Goal: Information Seeking & Learning: Learn about a topic

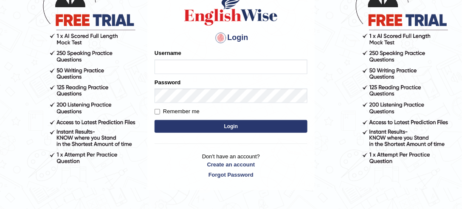
scroll to position [72, 0]
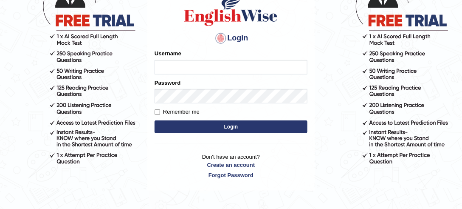
type input "julianamoncada"
click at [239, 130] on button "Login" at bounding box center [231, 126] width 153 height 13
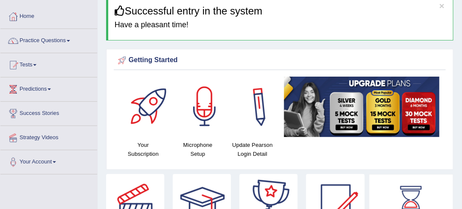
scroll to position [24, 0]
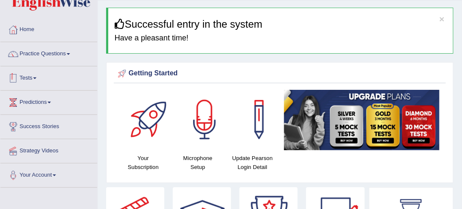
click at [36, 76] on link "Tests" at bounding box center [48, 76] width 97 height 21
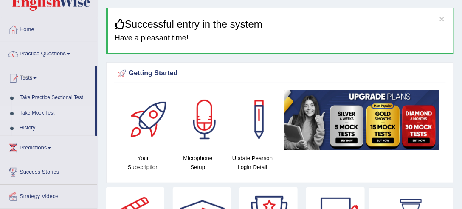
click at [31, 113] on link "Take Mock Test" at bounding box center [55, 112] width 79 height 15
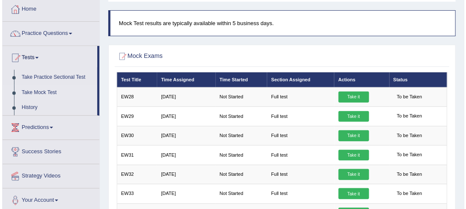
scroll to position [48, 0]
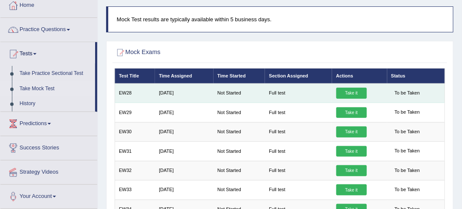
click at [351, 93] on link "Take it" at bounding box center [351, 93] width 31 height 11
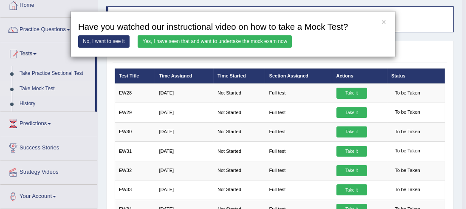
click at [253, 42] on link "Yes, I have seen that and want to undertake the mock exam now" at bounding box center [215, 41] width 154 height 12
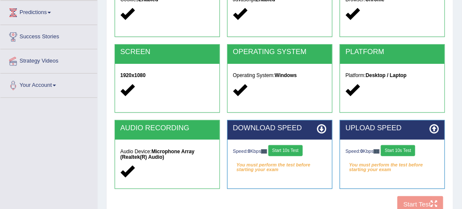
scroll to position [121, 0]
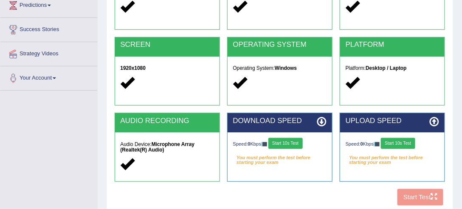
click at [290, 142] on button "Start 10s Test" at bounding box center [285, 143] width 34 height 11
click at [398, 143] on button "Start 10s Test" at bounding box center [398, 143] width 34 height 11
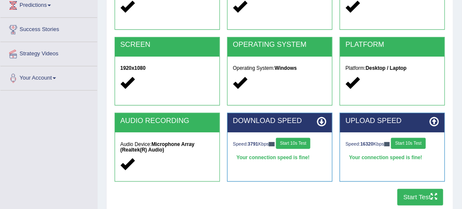
scroll to position [145, 0]
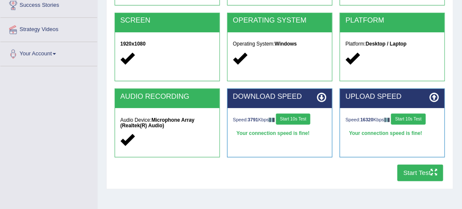
click at [418, 173] on button "Start Test" at bounding box center [421, 172] width 46 height 17
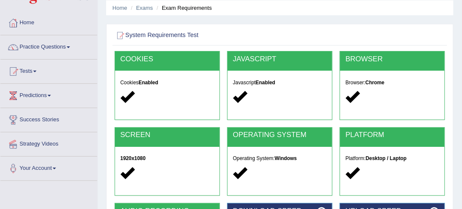
scroll to position [24, 0]
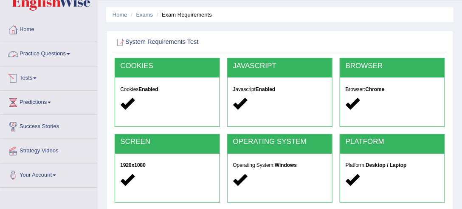
click at [56, 54] on link "Practice Questions" at bounding box center [48, 52] width 97 height 21
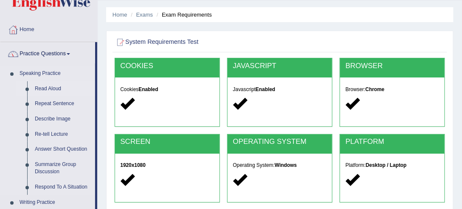
click at [58, 88] on link "Read Aloud" at bounding box center [63, 88] width 64 height 15
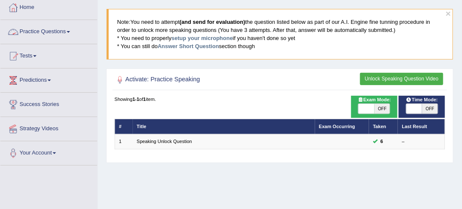
scroll to position [48, 0]
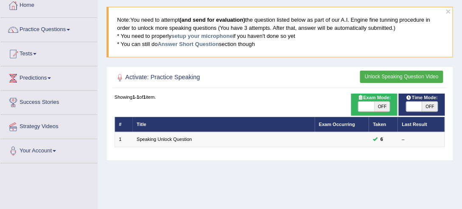
click at [431, 107] on span "OFF" at bounding box center [430, 107] width 16 height 10
checkbox input "true"
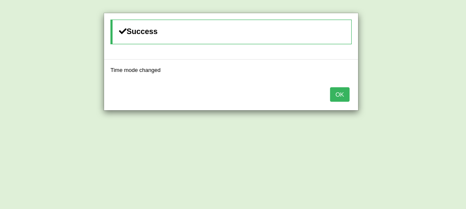
click at [343, 95] on button "OK" at bounding box center [340, 94] width 20 height 14
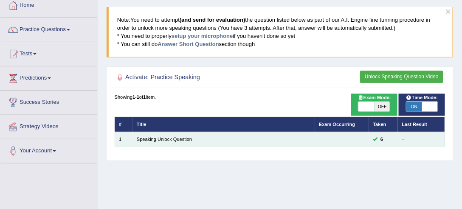
click at [248, 139] on td "Speaking Unlock Question" at bounding box center [224, 139] width 182 height 15
click at [180, 135] on td "Speaking Unlock Question" at bounding box center [224, 139] width 182 height 15
click at [179, 137] on link "Speaking Unlock Question" at bounding box center [164, 138] width 55 height 5
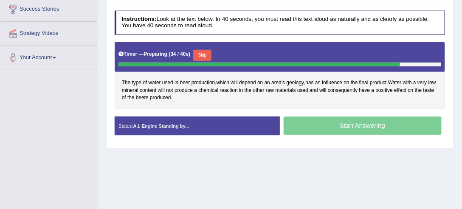
scroll to position [145, 0]
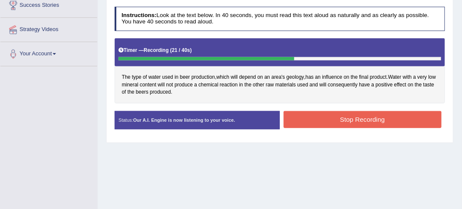
click at [379, 119] on button "Stop Recording" at bounding box center [363, 119] width 158 height 17
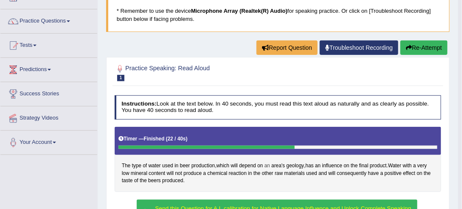
scroll to position [35, 0]
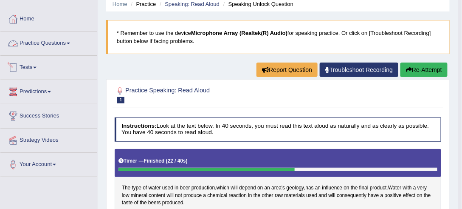
click at [70, 42] on span at bounding box center [68, 43] width 3 height 2
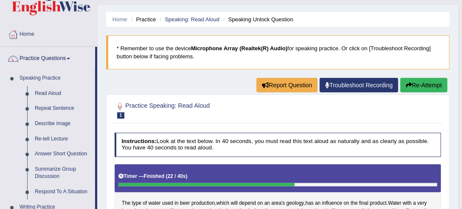
scroll to position [11, 0]
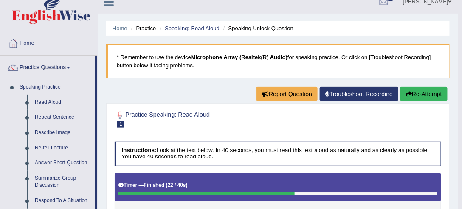
click at [67, 66] on link "Practice Questions" at bounding box center [47, 66] width 95 height 21
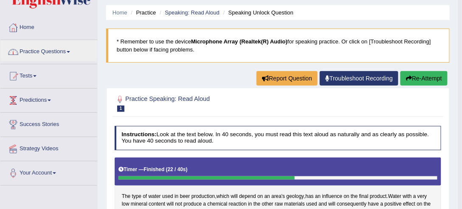
scroll to position [35, 0]
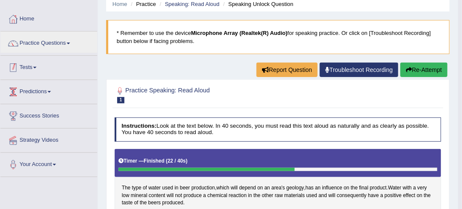
click at [35, 66] on link "Tests" at bounding box center [48, 66] width 97 height 21
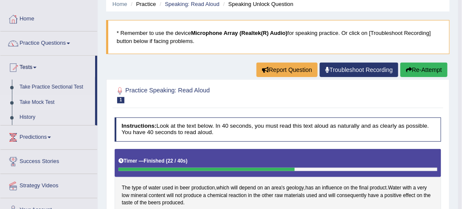
click at [40, 102] on link "Take Mock Test" at bounding box center [55, 102] width 79 height 15
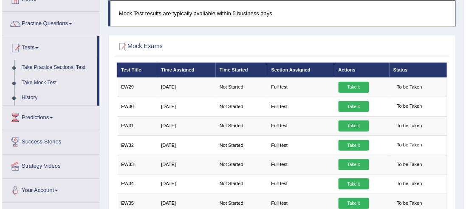
scroll to position [73, 0]
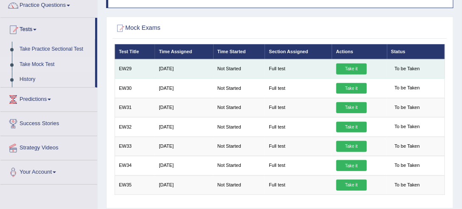
click at [356, 69] on link "Take it" at bounding box center [351, 68] width 31 height 11
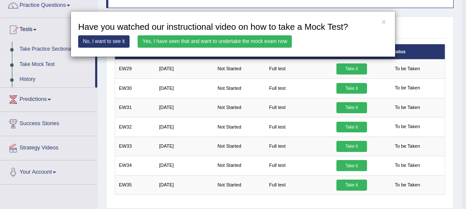
click at [202, 40] on link "Yes, I have seen that and want to undertake the mock exam now" at bounding box center [215, 41] width 154 height 12
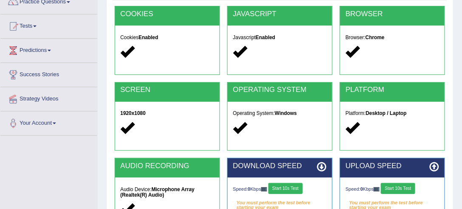
scroll to position [145, 0]
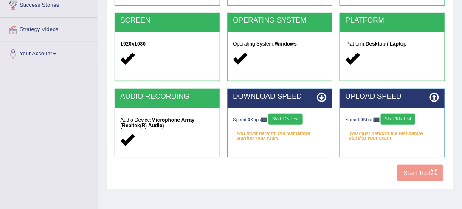
click at [290, 115] on button "Start 10s Test" at bounding box center [285, 118] width 34 height 11
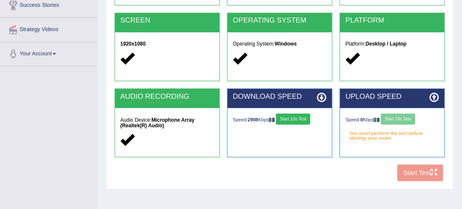
click at [411, 118] on div "Speed: 0 Kbps Start 10s Test" at bounding box center [393, 119] width 94 height 13
click at [405, 114] on button "Start 10s Test" at bounding box center [398, 118] width 34 height 11
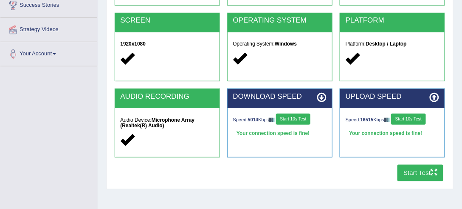
click at [415, 172] on button "Start Test" at bounding box center [421, 172] width 46 height 17
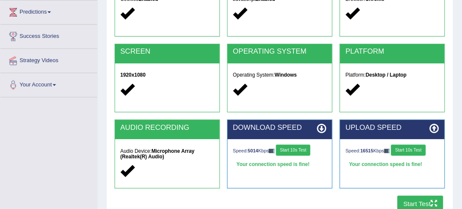
scroll to position [24, 0]
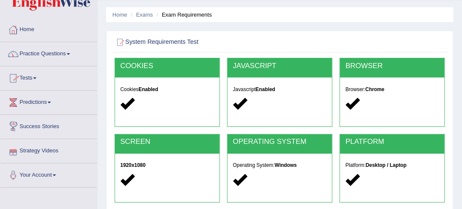
click at [69, 48] on link "Practice Questions" at bounding box center [48, 52] width 97 height 21
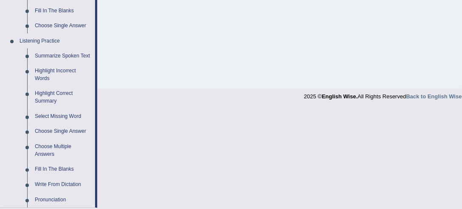
scroll to position [340, 0]
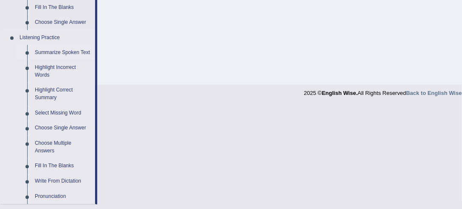
click at [65, 54] on link "Summarize Spoken Text" at bounding box center [63, 52] width 64 height 15
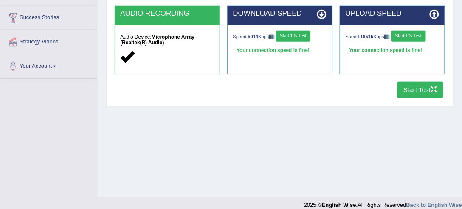
scroll to position [237, 0]
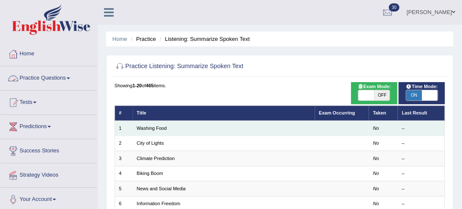
click at [162, 123] on td "Washing Food" at bounding box center [224, 128] width 182 height 15
click at [162, 126] on link "Washing Food" at bounding box center [152, 127] width 30 height 5
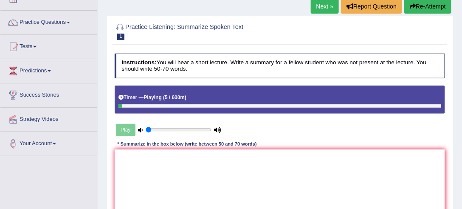
scroll to position [24, 0]
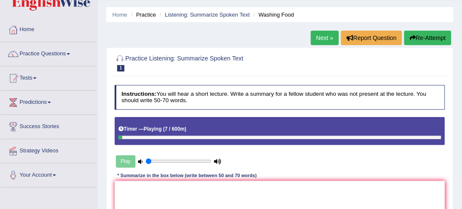
click at [424, 38] on button "Re-Attempt" at bounding box center [427, 38] width 47 height 14
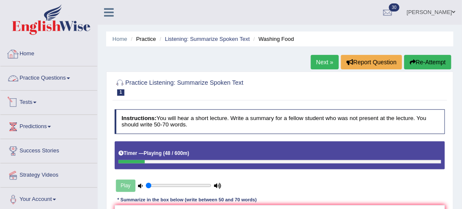
click at [61, 77] on link "Practice Questions" at bounding box center [48, 76] width 97 height 21
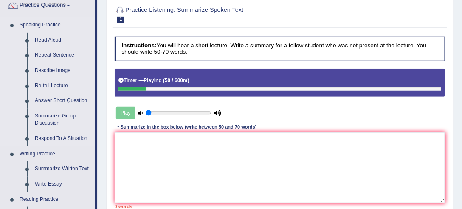
scroll to position [145, 0]
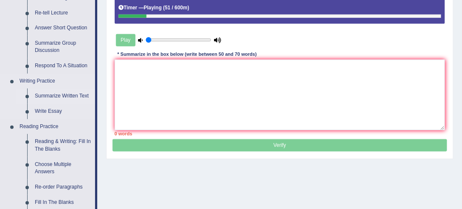
click at [73, 97] on link "Summarize Written Text" at bounding box center [63, 95] width 64 height 15
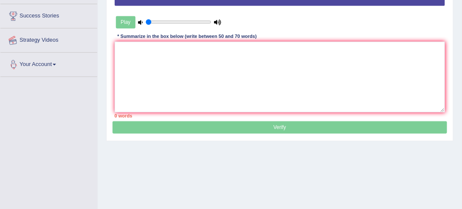
scroll to position [191, 0]
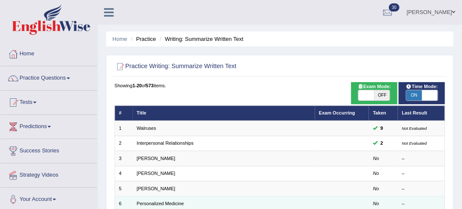
scroll to position [24, 0]
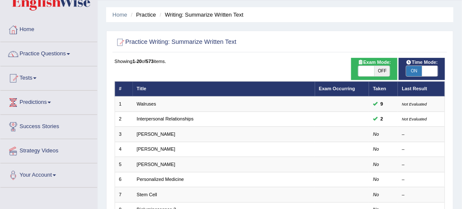
click at [458, 28] on div "Home Practice Writing: Summarize Written Text Practice Writing: Summarize Writt…" at bounding box center [280, 210] width 365 height 469
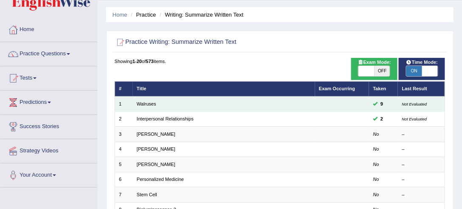
click at [263, 103] on td "Walruses" at bounding box center [224, 103] width 182 height 15
click at [148, 104] on link "Walruses" at bounding box center [147, 103] width 20 height 5
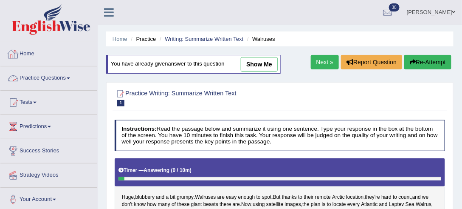
click at [60, 79] on link "Practice Questions" at bounding box center [48, 76] width 97 height 21
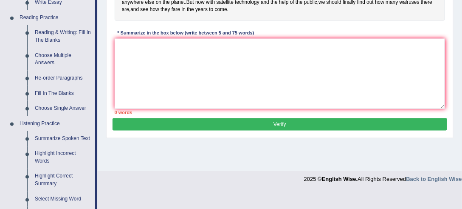
scroll to position [267, 0]
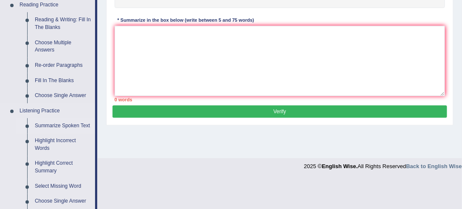
click at [74, 125] on link "Summarize Spoken Text" at bounding box center [63, 125] width 64 height 15
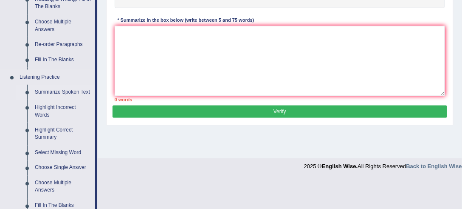
scroll to position [164, 0]
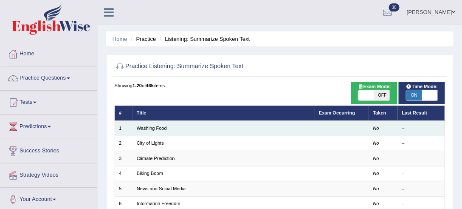
click at [168, 128] on td "Washing Food" at bounding box center [224, 128] width 182 height 15
click at [146, 124] on td "Washing Food" at bounding box center [224, 128] width 182 height 15
click at [146, 126] on link "Washing Food" at bounding box center [152, 127] width 30 height 5
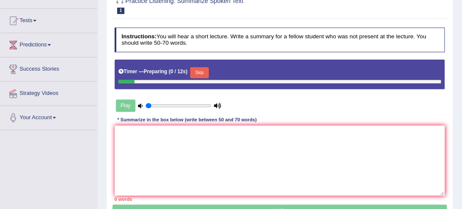
scroll to position [97, 0]
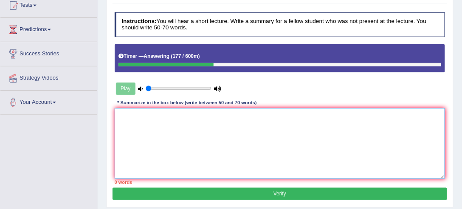
click at [179, 114] on textarea at bounding box center [280, 143] width 331 height 70
type textarea "t"
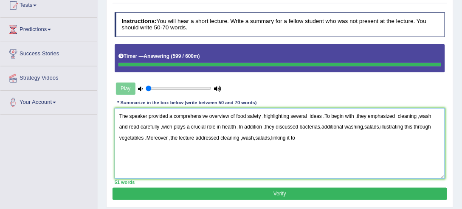
type textarea "The speaker provided a comprehensive overview of food safety ,highlighting seve…"
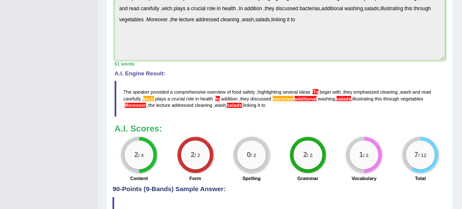
scroll to position [291, 0]
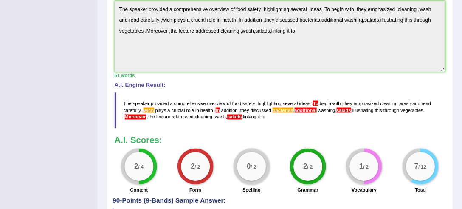
drag, startPoint x: 124, startPoint y: 99, endPoint x: 150, endPoint y: 109, distance: 28.5
click at [150, 109] on blockquote "The speaker provided a comprehensive overview of food safety , highlighting sev…" at bounding box center [280, 110] width 331 height 36
click at [153, 120] on blockquote "The speaker provided a comprehensive overview of food safety , highlighting sev…" at bounding box center [280, 110] width 331 height 36
drag, startPoint x: 124, startPoint y: 99, endPoint x: 158, endPoint y: 111, distance: 35.8
click at [158, 111] on blockquote "The speaker provided a comprehensive overview of food safety , highlighting sev…" at bounding box center [280, 110] width 331 height 36
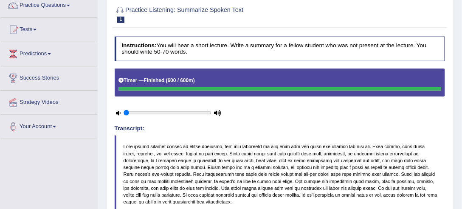
scroll to position [0, 0]
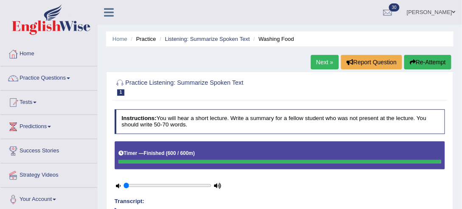
click at [433, 59] on button "Re-Attempt" at bounding box center [427, 62] width 47 height 14
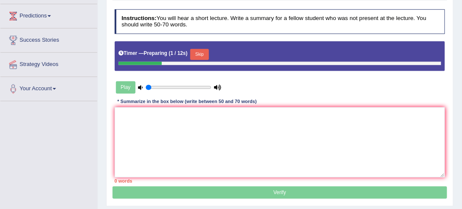
scroll to position [121, 0]
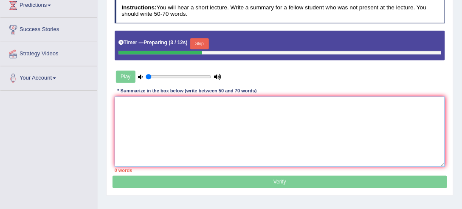
click at [141, 110] on textarea at bounding box center [280, 131] width 331 height 70
paste textarea "The speaker provided a comprehensive overview of food safety ,highlighting seve…"
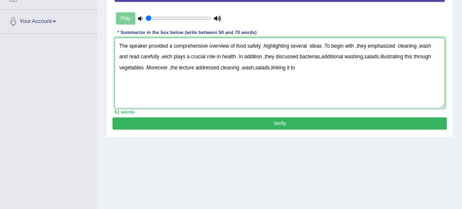
scroll to position [145, 0]
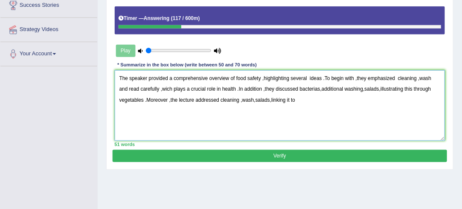
click at [364, 88] on textarea "The speaker provided a comprehensive overview of food safety ,highlighting seve…" at bounding box center [280, 105] width 331 height 70
click at [296, 99] on textarea "The speaker provided a comprehensive overview of food safety ,highlighting seve…" at bounding box center [280, 105] width 331 height 70
click at [300, 100] on textarea "The speaker provided a comprehensive overview of food safety ,highlighting seve…" at bounding box center [280, 105] width 331 height 70
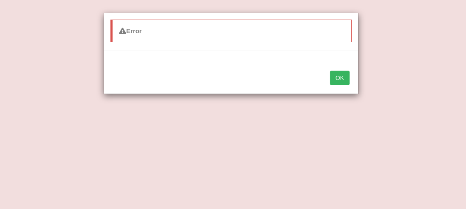
click at [345, 77] on button "OK" at bounding box center [340, 78] width 20 height 14
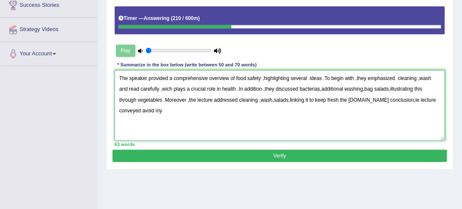
click at [145, 105] on textarea "The speaker provided a comprehensive overview of food safety ,highlighting seve…" at bounding box center [280, 105] width 331 height 70
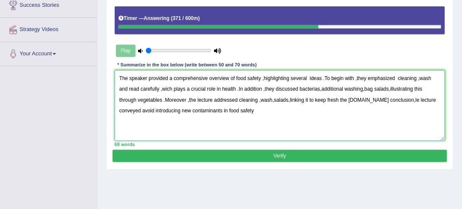
click at [168, 100] on textarea "The speaker provided a comprehensive overview of food safety ,highlighting seve…" at bounding box center [280, 105] width 331 height 70
click at [170, 100] on textarea "The speaker provided a comprehensive overview of food safety ,highlighting seve…" at bounding box center [280, 105] width 331 height 70
click at [169, 99] on textarea "The speaker provided a comprehensive overview of food safety ,highlighting seve…" at bounding box center [280, 105] width 331 height 70
click at [160, 88] on textarea "The speaker provided a comprehensive overview of food safety ,highlighting seve…" at bounding box center [280, 105] width 331 height 70
click at [239, 99] on textarea "The speaker provided a comprehensive overview of food safety ,highlighting seve…" at bounding box center [280, 105] width 331 height 70
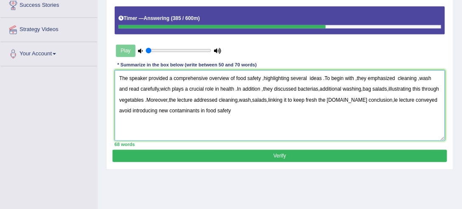
click at [262, 77] on textarea "The speaker provided a comprehensive overview of food safety ,highlighting seve…" at bounding box center [280, 105] width 331 height 70
click at [169, 99] on textarea "The speaker provided a comprehensive overview of food safety,highlighting sever…" at bounding box center [280, 105] width 331 height 70
click at [262, 76] on textarea "The speaker provided a comprehensive overview of food safety,highlighting sever…" at bounding box center [280, 105] width 331 height 70
click at [150, 88] on textarea "The speaker provided a comprehensive overview of food safety, highlighting seve…" at bounding box center [280, 105] width 331 height 70
click at [311, 88] on textarea "The speaker provided a comprehensive overview of food safety, highlighting seve…" at bounding box center [280, 105] width 331 height 70
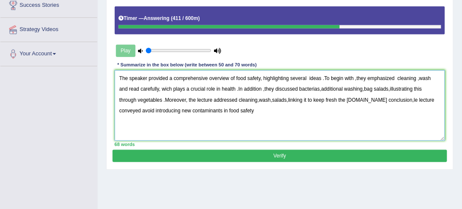
click at [355, 76] on textarea "The speaker provided a comprehensive overview of food safety, highlighting seve…" at bounding box center [280, 105] width 331 height 70
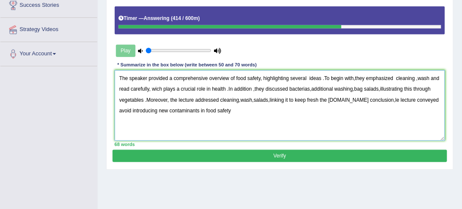
click at [355, 77] on textarea "The speaker provided a comprehensive overview of food safety, highlighting seve…" at bounding box center [280, 105] width 331 height 70
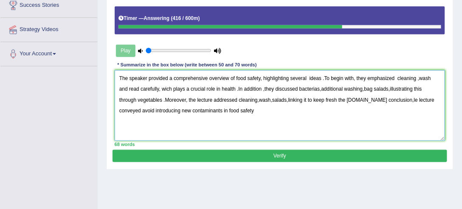
click at [418, 78] on textarea "The speaker provided a comprehensive overview of food safety, highlighting seve…" at bounding box center [280, 105] width 331 height 70
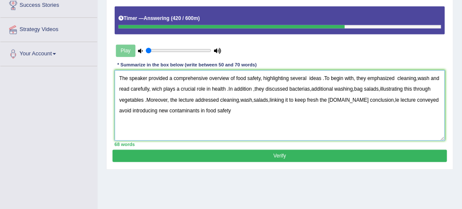
click at [418, 76] on textarea "The speaker provided a comprehensive overview of food safety, highlighting seve…" at bounding box center [280, 105] width 331 height 70
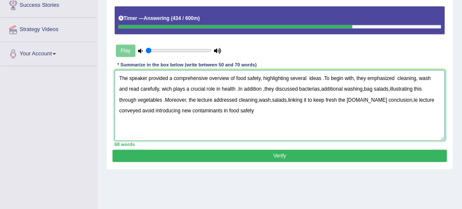
click at [385, 99] on textarea "The speaker provided a comprehensive overview of food safety, highlighting seve…" at bounding box center [280, 105] width 331 height 70
click at [387, 107] on textarea "The speaker provided a comprehensive overview of food safety, highlighting seve…" at bounding box center [280, 105] width 331 height 70
click at [234, 110] on textarea "The speaker provided a comprehensive overview of food safety, highlighting seve…" at bounding box center [280, 105] width 331 height 70
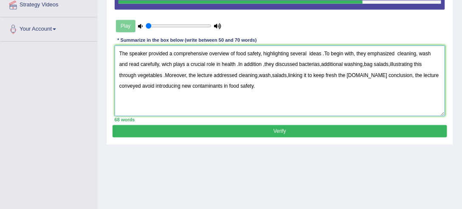
type textarea "The speaker provided a comprehensive overview of food safety, highlighting seve…"
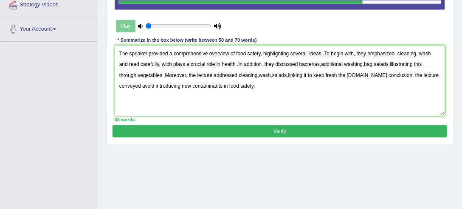
click at [260, 128] on button "Verify" at bounding box center [280, 131] width 334 height 12
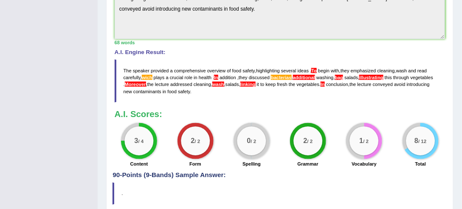
scroll to position [301, 0]
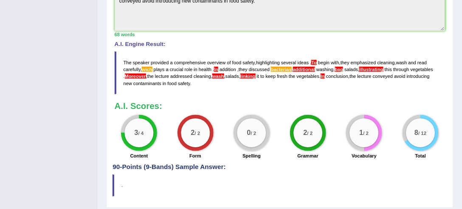
click at [311, 61] on span "." at bounding box center [310, 62] width 1 height 5
click at [282, 67] on span "bacterias" at bounding box center [281, 69] width 21 height 5
click at [282, 68] on span "bacterias" at bounding box center [281, 69] width 21 height 5
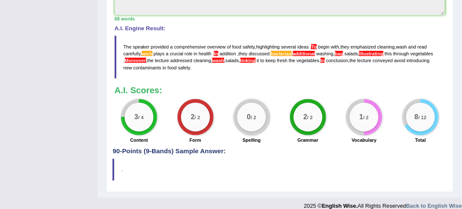
scroll to position [325, 0]
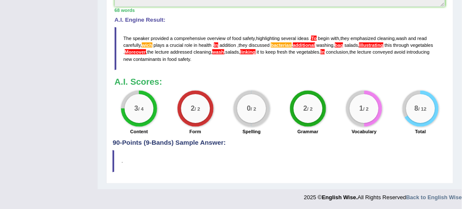
click at [312, 43] on span "additional" at bounding box center [304, 44] width 22 height 5
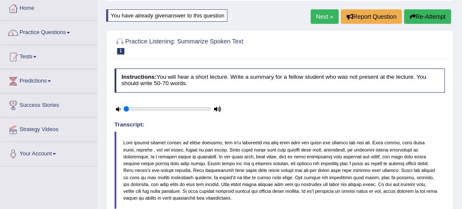
scroll to position [0, 0]
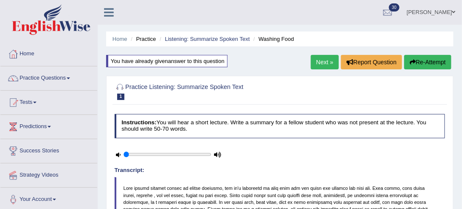
click at [436, 63] on button "Re-Attempt" at bounding box center [427, 62] width 47 height 14
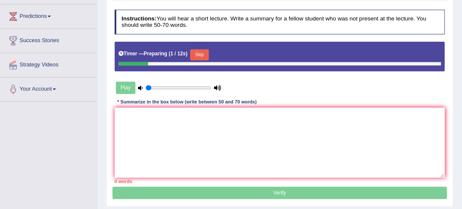
scroll to position [145, 0]
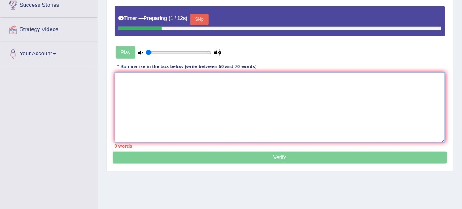
click at [143, 90] on textarea at bounding box center [280, 107] width 331 height 70
paste textarea "The speaker provided a comprehensive overview of food safety, highlighting seve…"
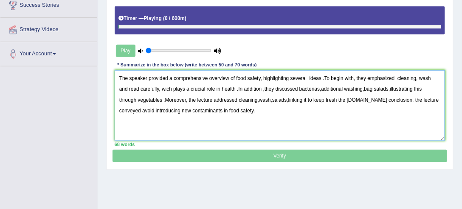
click at [325, 78] on textarea "The speaker provided a comprehensive overview of food safety, highlighting seve…" at bounding box center [280, 105] width 331 height 70
click at [155, 89] on textarea "The speaker provided a comprehensive overview of food safety, highlighting seve…" at bounding box center [280, 105] width 331 height 70
click at [231, 88] on textarea "The speaker provided a comprehensive overview of food safety, highlighting seve…" at bounding box center [280, 105] width 331 height 70
click at [255, 88] on textarea "The speaker provided a comprehensive overview of food safety, highlighting seve…" at bounding box center [280, 105] width 331 height 70
click at [256, 88] on textarea "The speaker provided a comprehensive overview of food safety, highlighting seve…" at bounding box center [280, 105] width 331 height 70
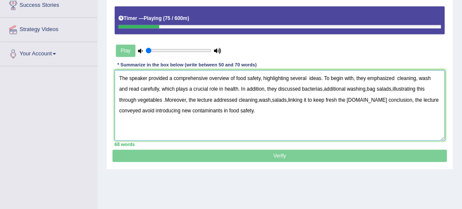
click at [313, 88] on textarea "The speaker provided a comprehensive overview of food safety, highlighting seve…" at bounding box center [280, 105] width 331 height 70
click at [314, 88] on textarea "The speaker provided a comprehensive overview of food safety, highlighting seve…" at bounding box center [280, 105] width 331 height 70
click at [313, 88] on textarea "The speaker provided a comprehensive overview of food safety, highlighting seve…" at bounding box center [280, 105] width 331 height 70
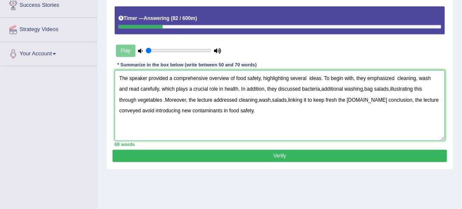
click at [311, 89] on textarea "The speaker provided a comprehensive overview of food safety, highlighting seve…" at bounding box center [280, 105] width 331 height 70
click at [356, 89] on textarea "The speaker provided a comprehensive overview of food safety, highlighting seve…" at bounding box center [280, 105] width 331 height 70
click at [383, 88] on textarea "The speaker provided a comprehensive overview of food safety, highlighting seve…" at bounding box center [280, 105] width 331 height 70
click at [145, 99] on textarea "The speaker provided a comprehensive overview of food safety, highlighting seve…" at bounding box center [280, 105] width 331 height 70
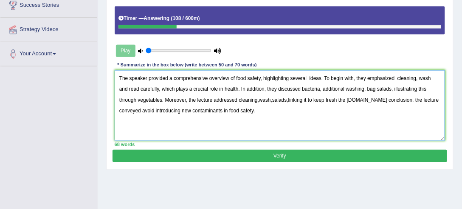
click at [240, 99] on textarea "The speaker provided a comprehensive overview of food safety, highlighting seve…" at bounding box center [280, 105] width 331 height 70
click at [254, 99] on textarea "The speaker provided a comprehensive overview of food safety, highlighting seve…" at bounding box center [280, 105] width 331 height 70
click at [272, 99] on textarea "The speaker provided a comprehensive overview of food safety, highlighting seve…" at bounding box center [280, 105] width 331 height 70
click at [358, 99] on textarea "The speaker provided a comprehensive overview of food safety, highlighting seve…" at bounding box center [280, 105] width 331 height 70
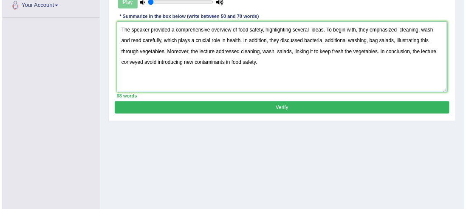
scroll to position [194, 0]
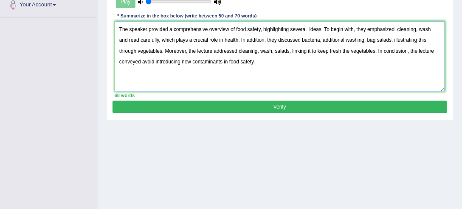
type textarea "The speaker provided a comprehensive overview of food safety, highlighting seve…"
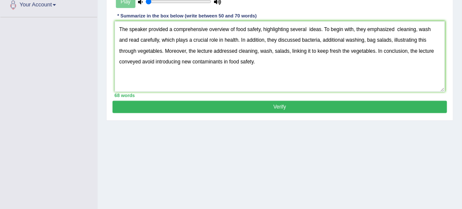
click at [302, 104] on button "Verify" at bounding box center [280, 107] width 334 height 12
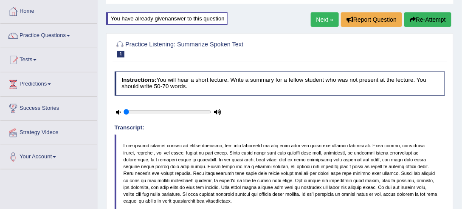
scroll to position [0, 0]
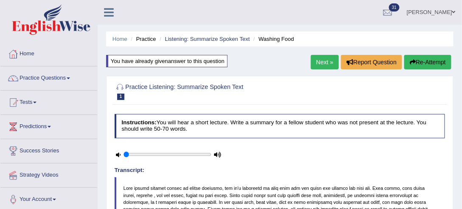
click at [326, 64] on link "Next »" at bounding box center [325, 62] width 28 height 14
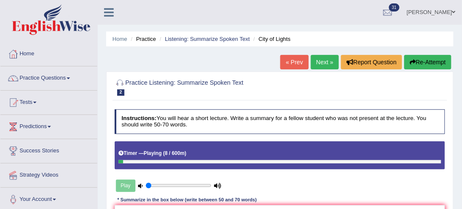
click at [438, 63] on button "Re-Attempt" at bounding box center [427, 62] width 47 height 14
click at [429, 61] on button "Re-Attempt" at bounding box center [427, 62] width 47 height 14
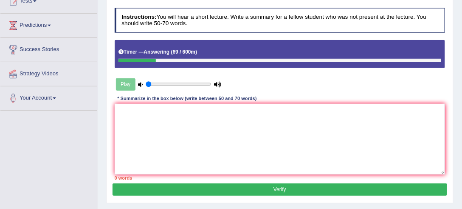
scroll to position [145, 0]
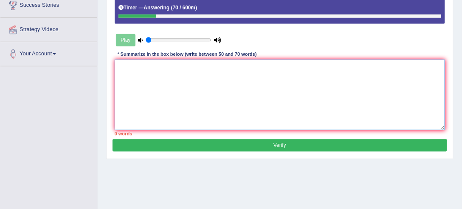
click at [167, 71] on textarea at bounding box center [280, 94] width 331 height 70
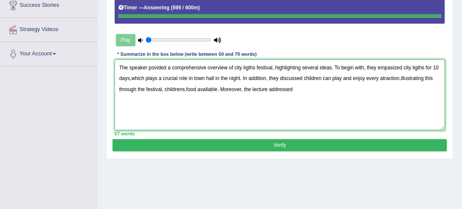
type textarea "The speaker povided a comprehensive overview of city ligths festival, highlight…"
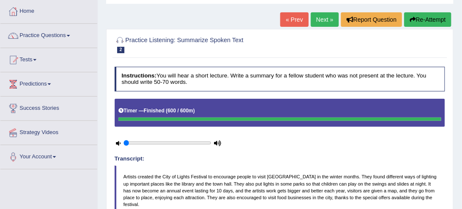
scroll to position [0, 0]
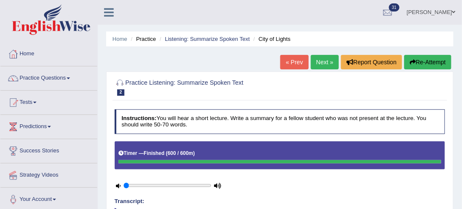
click at [327, 61] on link "Next »" at bounding box center [325, 62] width 28 height 14
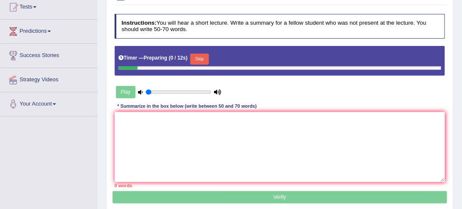
scroll to position [97, 0]
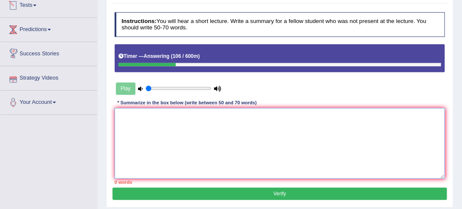
drag, startPoint x: 120, startPoint y: 132, endPoint x: 123, endPoint y: 118, distance: 14.3
click at [120, 130] on textarea at bounding box center [280, 143] width 331 height 70
click at [127, 116] on textarea at bounding box center [280, 143] width 331 height 70
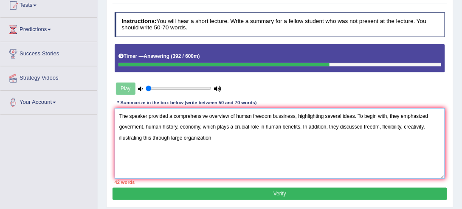
click at [375, 124] on textarea "The speaker provided a comprehensive overview of human freedom bussiness, highl…" at bounding box center [280, 143] width 331 height 70
click at [213, 136] on textarea "The speaker provided a comprehensive overview of human freedom bussiness, highl…" at bounding box center [280, 143] width 331 height 70
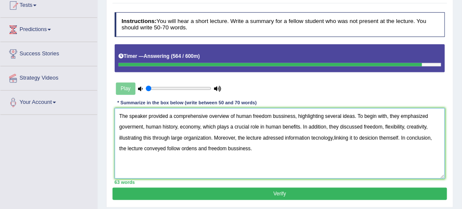
click at [333, 138] on textarea "The speaker provided a comprehensive overview of human freedom bussiness, highl…" at bounding box center [280, 143] width 331 height 70
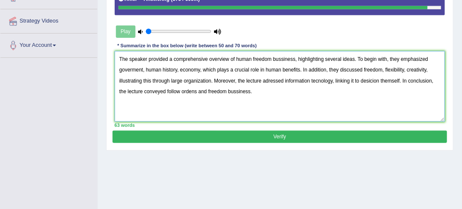
scroll to position [145, 0]
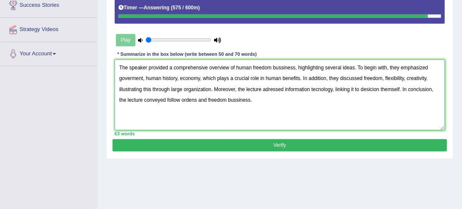
type textarea "The speaker provided a comprehensive overview of human freedom bussiness, highl…"
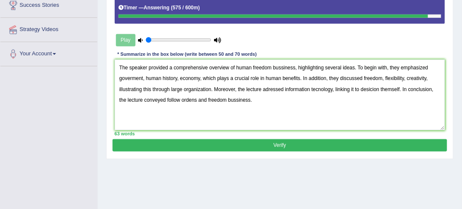
click at [291, 144] on button "Verify" at bounding box center [280, 145] width 334 height 12
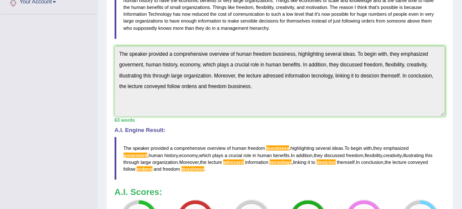
scroll to position [234, 0]
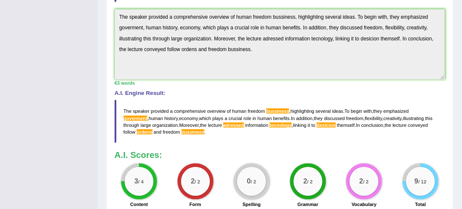
click at [288, 124] on span "tecnology" at bounding box center [281, 124] width 22 height 5
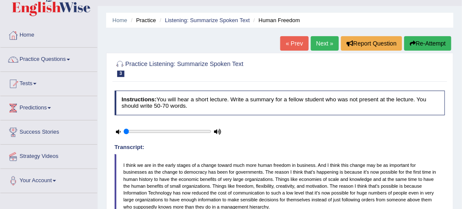
scroll to position [0, 0]
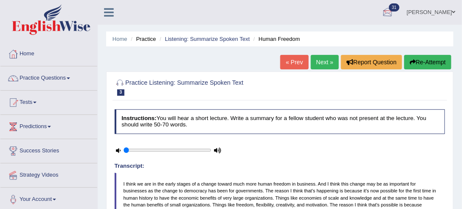
click at [431, 58] on button "Re-Attempt" at bounding box center [427, 62] width 47 height 14
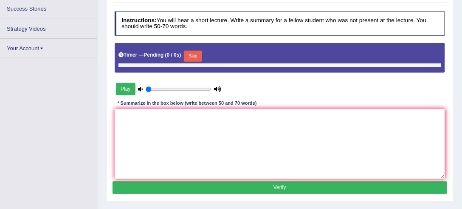
scroll to position [141, 0]
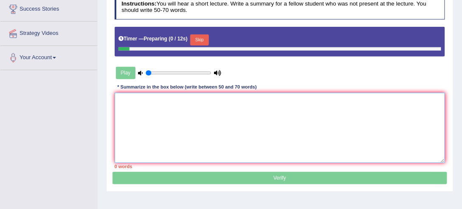
click at [143, 99] on textarea at bounding box center [280, 128] width 331 height 70
paste textarea "The speaker provided a comprehensive overview of human freedom bussiness, highl…"
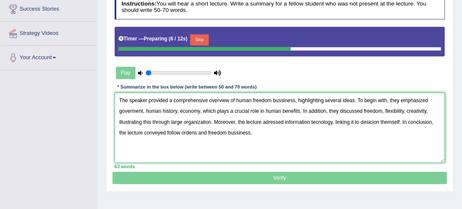
click at [281, 100] on textarea "The speaker provided a comprehensive overview of human freedom bussiness, highl…" at bounding box center [280, 128] width 331 height 70
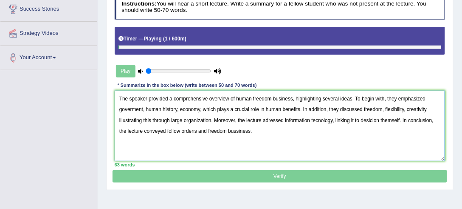
click at [131, 108] on textarea "The speaker provided a comprehensive overview of human freedom business, highli…" at bounding box center [280, 125] width 331 height 70
click at [268, 119] on textarea "The speaker provided a comprehensive overview of human freedom business, highli…" at bounding box center [280, 125] width 331 height 70
click at [321, 118] on textarea "The speaker provided a comprehensive overview of human freedom business, highli…" at bounding box center [280, 125] width 331 height 70
click at [373, 119] on textarea "The speaker provided a comprehensive overview of human freedom business, highli…" at bounding box center [280, 125] width 331 height 70
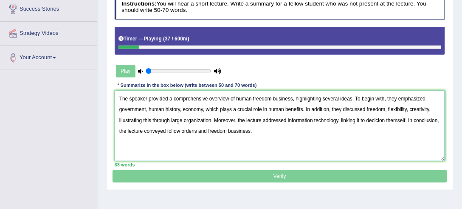
click at [378, 118] on textarea "The speaker provided a comprehensive overview of human freedom business, highli…" at bounding box center [280, 125] width 331 height 70
click at [194, 129] on textarea "The speaker provided a comprehensive overview of human freedom business, highli…" at bounding box center [280, 125] width 331 height 70
click at [235, 133] on textarea "The speaker provided a comprehensive overview of human freedom business, highli…" at bounding box center [280, 125] width 331 height 70
click at [252, 131] on textarea "The speaker provided a comprehensive overview of human freedom business, highli…" at bounding box center [280, 125] width 331 height 70
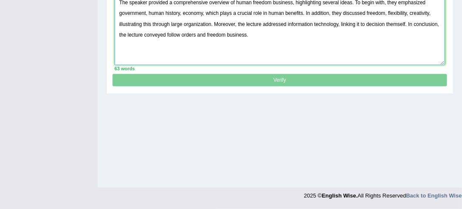
scroll to position [189, 0]
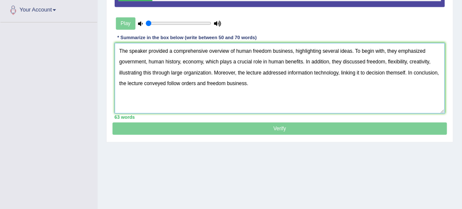
type textarea "The speaker provided a comprehensive overview of human freedom business, highli…"
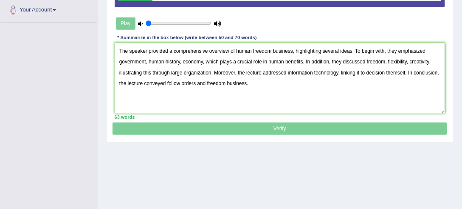
click at [268, 128] on p "Verify" at bounding box center [280, 38] width 334 height 193
click at [268, 127] on p "Verify" at bounding box center [280, 38] width 334 height 193
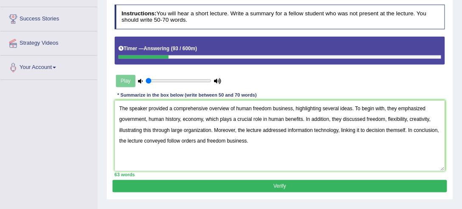
scroll to position [140, 0]
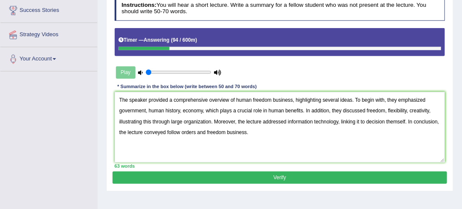
click at [258, 171] on button "Verify" at bounding box center [280, 177] width 334 height 12
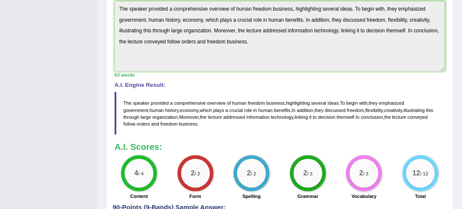
scroll to position [237, 0]
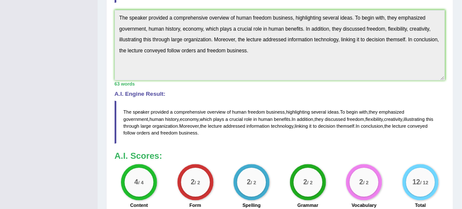
click at [310, 148] on div "Instructions: You will hear a short lecture. Write a summary for a fellow stude…" at bounding box center [280, 43] width 334 height 340
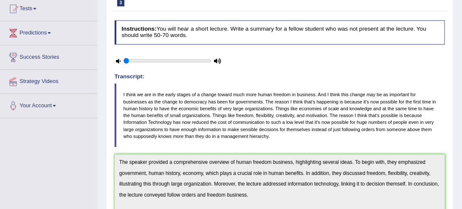
scroll to position [44, 0]
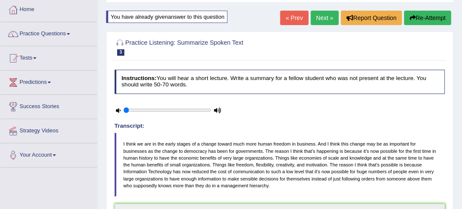
click at [319, 14] on link "Next »" at bounding box center [325, 18] width 28 height 14
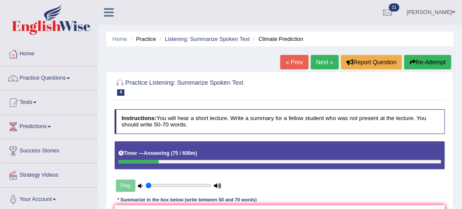
click at [421, 66] on button "Re-Attempt" at bounding box center [427, 62] width 47 height 14
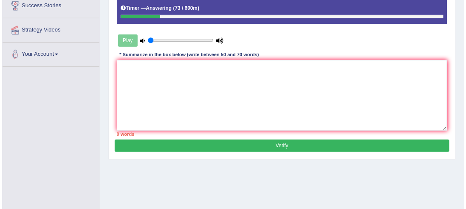
scroll to position [145, 0]
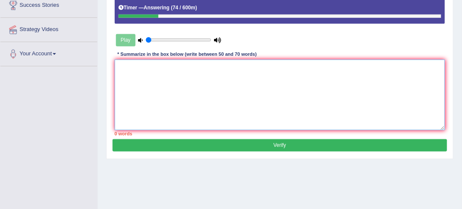
click at [138, 65] on textarea at bounding box center [280, 94] width 331 height 70
type textarea "T"
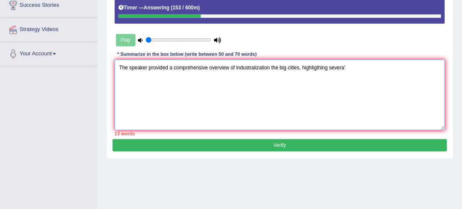
click at [346, 67] on textarea "The speaker provided a comprehensive overview of industralization the big citie…" at bounding box center [280, 94] width 331 height 70
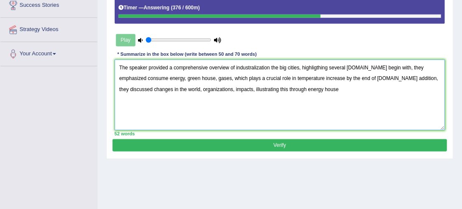
click at [273, 88] on textarea "The speaker provided a comprehensive overview of industralization the big citie…" at bounding box center [280, 94] width 331 height 70
click at [323, 87] on textarea "The speaker provided a comprehensive overview of industralization the big citie…" at bounding box center [280, 94] width 331 height 70
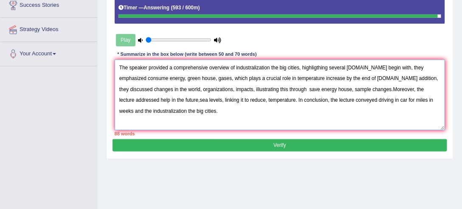
click at [142, 112] on textarea "The speaker provided a comprehensive overview of industralization the big citie…" at bounding box center [280, 94] width 331 height 70
click at [260, 67] on textarea "The speaker provided a comprehensive overview of industralization the big citie…" at bounding box center [280, 94] width 331 height 70
type textarea "The speaker provided a comprehensive overview of industralitation the big citie…"
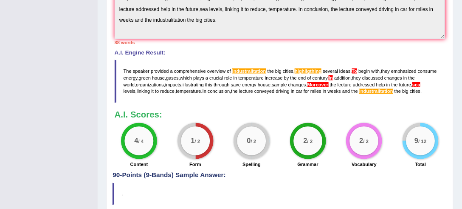
scroll to position [325, 0]
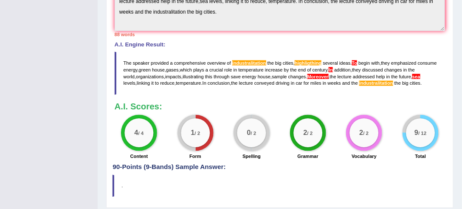
drag, startPoint x: 124, startPoint y: 59, endPoint x: 96, endPoint y: 53, distance: 28.8
click at [250, 79] on blockquote "The speaker provided a comprehensive overview of industralitation the big citie…" at bounding box center [280, 73] width 331 height 43
drag, startPoint x: 123, startPoint y: 59, endPoint x: 184, endPoint y: 73, distance: 63.0
click at [205, 76] on blockquote "The speaker provided a comprehensive overview of industralitation the big citie…" at bounding box center [280, 73] width 331 height 43
click at [162, 74] on span "organizations" at bounding box center [150, 76] width 28 height 5
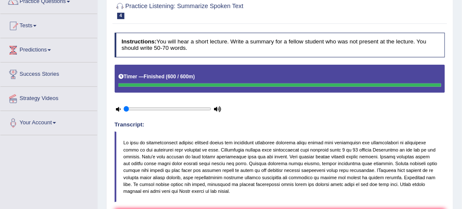
scroll to position [9, 0]
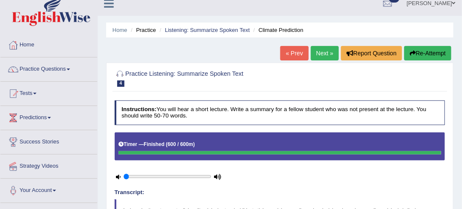
click at [436, 51] on button "Re-Attempt" at bounding box center [427, 53] width 47 height 14
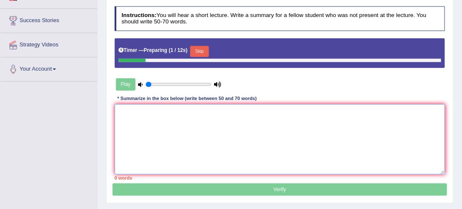
click at [127, 107] on textarea at bounding box center [280, 139] width 331 height 70
paste textarea "The speaker provided a comprehensive overview of industralitation the big citie…"
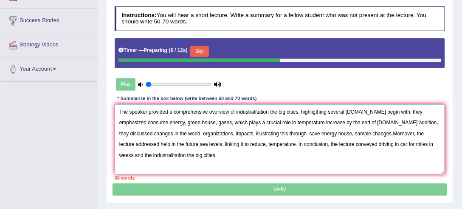
type textarea "The speaker provided a comprehensive overview of industralitation the big citie…"
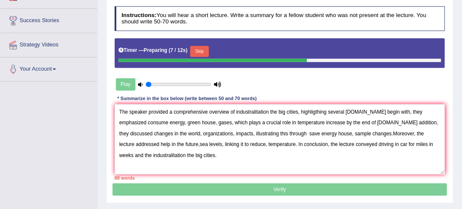
drag, startPoint x: 163, startPoint y: 82, endPoint x: 146, endPoint y: 90, distance: 18.1
type input "0.05"
click at [147, 85] on input "range" at bounding box center [178, 85] width 65 height 6
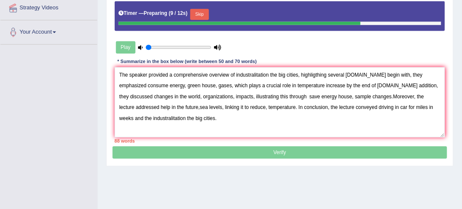
scroll to position [165, 0]
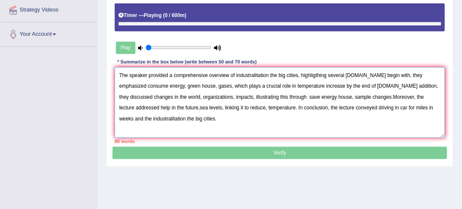
click at [257, 73] on textarea "The speaker provided a comprehensive overview of industralitation the big citie…" at bounding box center [280, 102] width 331 height 70
click at [252, 74] on textarea "The speaker provided a comprehensive overview of industralization the big citie…" at bounding box center [280, 102] width 331 height 70
click at [133, 116] on textarea "The speaker provided a comprehensive overview of industrialization the big citi…" at bounding box center [280, 102] width 331 height 70
click at [142, 116] on textarea "The speaker provided a comprehensive overview of industrialization the big citi…" at bounding box center [280, 102] width 331 height 70
click at [199, 113] on textarea "The speaker provided a comprehensive overview of industrialization the big citi…" at bounding box center [280, 102] width 331 height 70
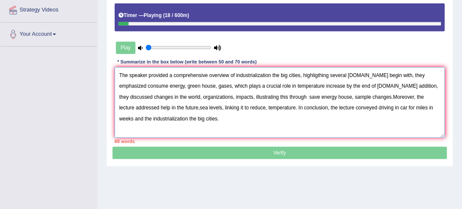
click at [361, 74] on textarea "The speaker provided a comprehensive overview of industrialization the big citi…" at bounding box center [280, 102] width 331 height 70
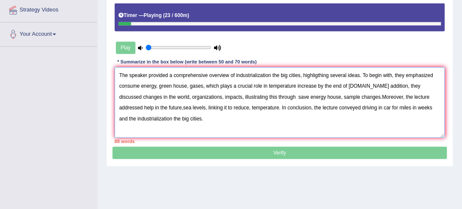
click at [366, 84] on textarea "The speaker provided a comprehensive overview of industrialization the big citi…" at bounding box center [280, 102] width 331 height 70
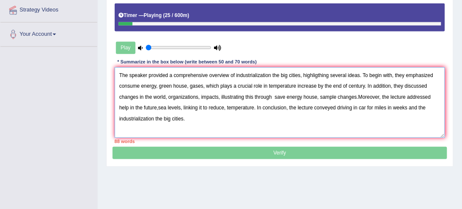
click at [358, 95] on textarea "The speaker provided a comprehensive overview of industrialization the big citi…" at bounding box center [280, 102] width 331 height 70
click at [268, 109] on textarea "The speaker provided a comprehensive overview of industrialization the big citi…" at bounding box center [280, 102] width 331 height 70
click at [189, 118] on textarea "The speaker provided a comprehensive overview of industrialization the big citi…" at bounding box center [280, 102] width 331 height 70
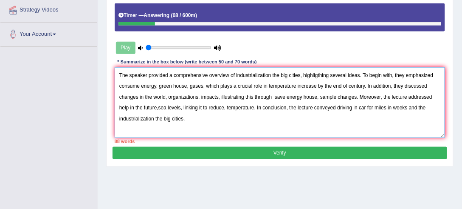
type textarea "The speaker provided a comprehensive overview of industrialization the big citi…"
drag, startPoint x: 161, startPoint y: 83, endPoint x: 252, endPoint y: 165, distance: 122.1
click at [252, 169] on div "Home Practice Listening: Summarize Spoken Text Climate Prediction You have alre…" at bounding box center [280, 47] width 365 height 425
click at [252, 153] on button "Verify" at bounding box center [280, 153] width 334 height 12
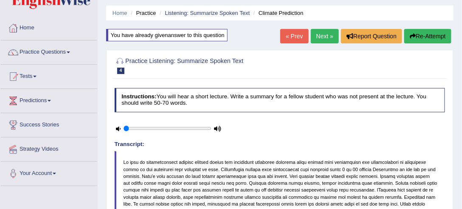
scroll to position [0, 0]
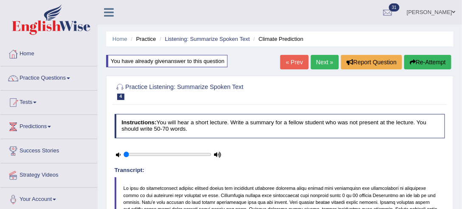
click at [430, 59] on button "Re-Attempt" at bounding box center [427, 62] width 47 height 14
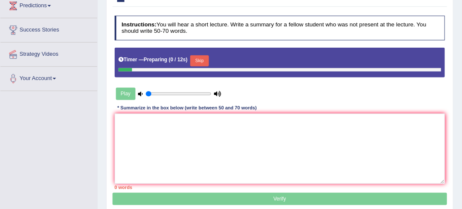
scroll to position [121, 0]
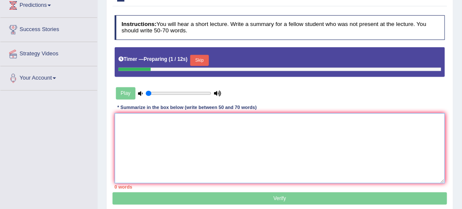
drag, startPoint x: 214, startPoint y: 127, endPoint x: 220, endPoint y: 131, distance: 7.2
click at [214, 127] on textarea at bounding box center [280, 148] width 331 height 70
paste textarea "The speaker provided a comprehensive overview of industrialization the big citi…"
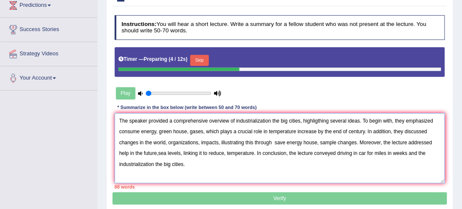
click at [321, 119] on textarea "The speaker provided a comprehensive overview of industrialization the big citi…" at bounding box center [280, 148] width 331 height 70
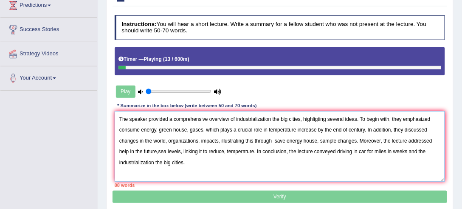
click at [157, 150] on textarea "The speaker provided a comprehensive overview of industrialization the big citi…" at bounding box center [280, 146] width 331 height 70
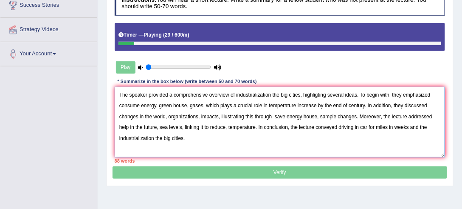
click at [203, 106] on textarea "The speaker provided a comprehensive overview of industrialization the big citi…" at bounding box center [280, 122] width 331 height 70
click at [204, 106] on textarea "The speaker provided a comprehensive overview of industrialization the big citi…" at bounding box center [280, 122] width 331 height 70
click at [203, 104] on textarea "The speaker provided a comprehensive overview of industrialization the big citi…" at bounding box center [280, 122] width 331 height 70
click at [206, 105] on textarea "The speaker provided a comprehensive overview of industrialization the big citi…" at bounding box center [280, 122] width 331 height 70
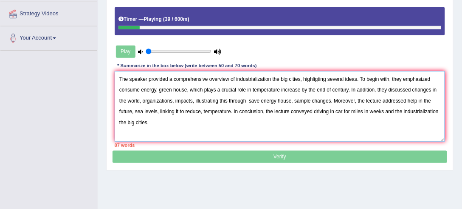
scroll to position [170, 0]
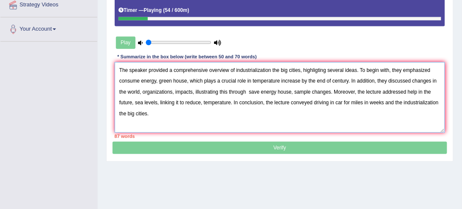
click at [158, 102] on textarea "The speaker provided a comprehensive overview of industrialization the big citi…" at bounding box center [280, 97] width 331 height 70
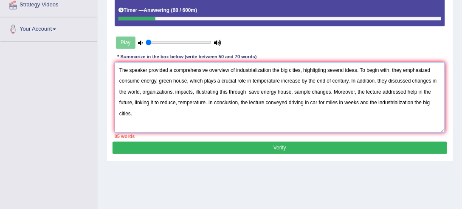
type textarea "The speaker provided a comprehensive overview of industrialization the big citi…"
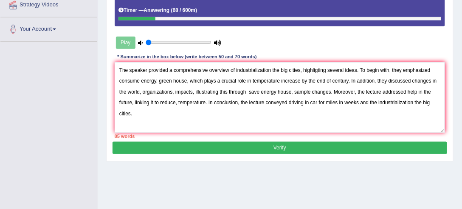
click at [243, 144] on button "Verify" at bounding box center [280, 147] width 334 height 12
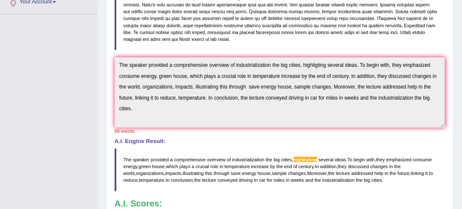
scroll to position [197, 0]
click at [311, 157] on span "highligting" at bounding box center [306, 159] width 24 height 5
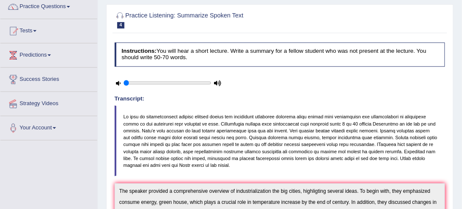
scroll to position [3, 0]
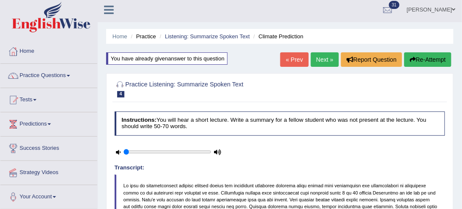
click at [420, 59] on button "Re-Attempt" at bounding box center [427, 59] width 47 height 14
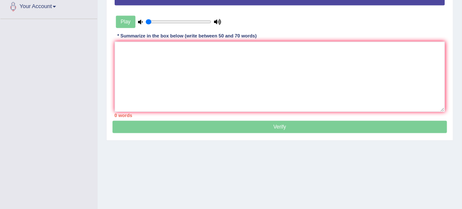
scroll to position [197, 0]
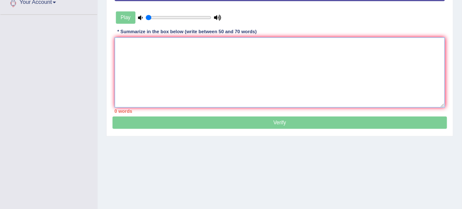
click at [216, 51] on textarea at bounding box center [280, 72] width 331 height 70
paste textarea "The speaker provided a comprehensive overview of industrialization the big citi…"
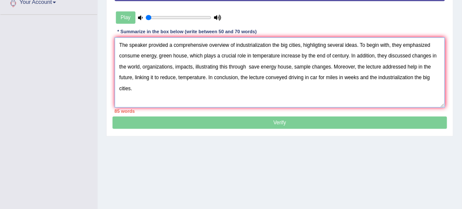
click at [317, 44] on textarea "The speaker provided a comprehensive overview of industrialization the big citi…" at bounding box center [280, 72] width 331 height 70
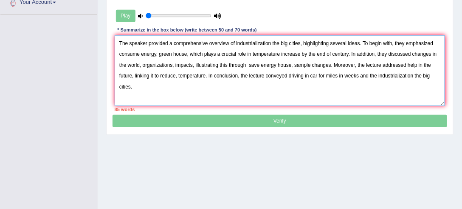
click at [193, 65] on textarea "The speaker provided a comprehensive overview of industrialization the big citi…" at bounding box center [280, 70] width 331 height 70
click at [188, 52] on textarea "The speaker provided a comprehensive overview of industrialization the big citi…" at bounding box center [280, 70] width 331 height 70
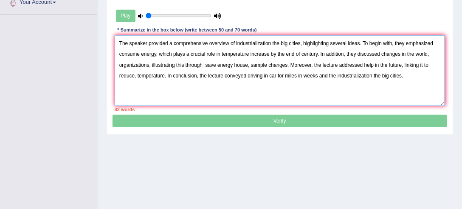
click at [317, 52] on textarea "The speaker provided a comprehensive overview of industrialization the big citi…" at bounding box center [280, 70] width 331 height 70
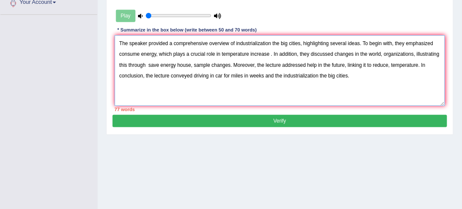
scroll to position [221, 0]
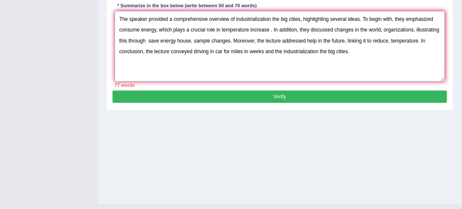
type textarea "The speaker provided a comprehensive overview of industrialization the big citi…"
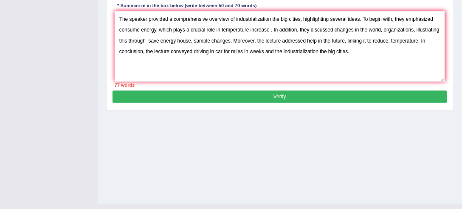
click at [218, 92] on button "Verify" at bounding box center [280, 96] width 334 height 12
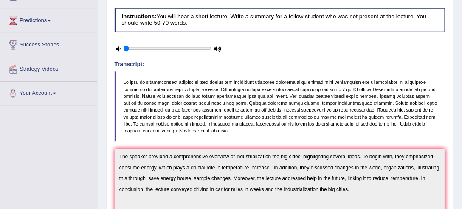
scroll to position [27, 0]
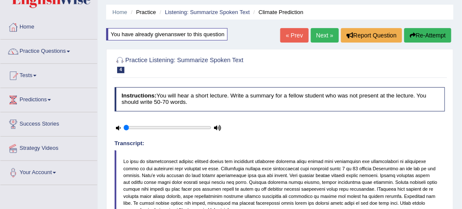
click at [435, 36] on button "Re-Attempt" at bounding box center [427, 35] width 47 height 14
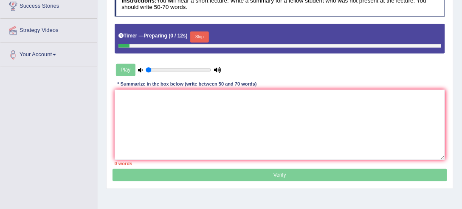
scroll to position [148, 0]
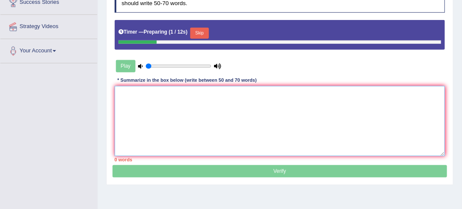
click at [199, 88] on textarea at bounding box center [280, 121] width 331 height 70
type textarea "v"
paste textarea "The speaker provided a comprehensive overview of industrialization the big citi…"
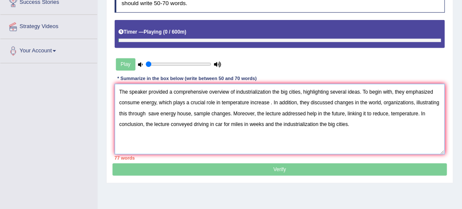
click at [269, 101] on textarea "The speaker provided a comprehensive overview of industrialization the big citi…" at bounding box center [280, 119] width 331 height 70
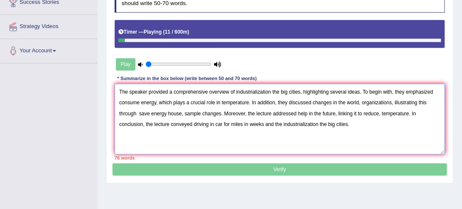
click at [393, 101] on textarea "The speaker provided a comprehensive overview of industrialization the big citi…" at bounding box center [280, 119] width 331 height 70
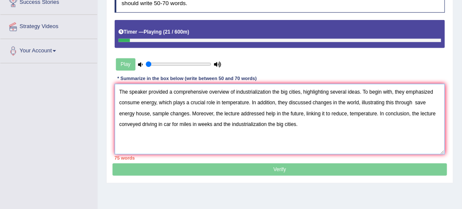
click at [189, 112] on textarea "The speaker provided a comprehensive overview of industrialization the big citi…" at bounding box center [280, 119] width 331 height 70
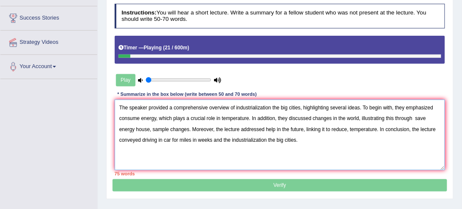
scroll to position [124, 0]
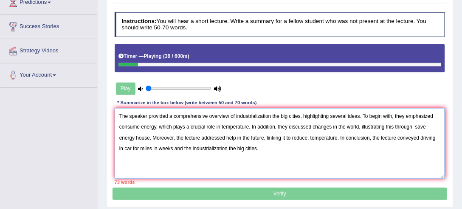
click at [264, 136] on textarea "The speaker provided a comprehensive overview of industrialization the big citi…" at bounding box center [280, 143] width 331 height 70
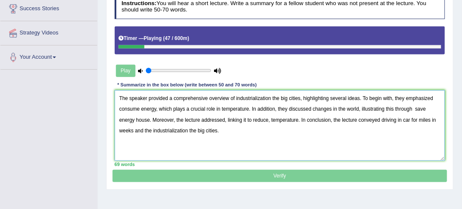
scroll to position [172, 0]
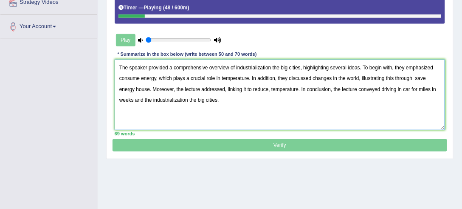
type textarea "The speaker provided a comprehensive overview of industrialization the big citi…"
click at [276, 143] on p "Verify" at bounding box center [280, 55] width 334 height 193
click at [284, 141] on p "Verify" at bounding box center [280, 55] width 334 height 193
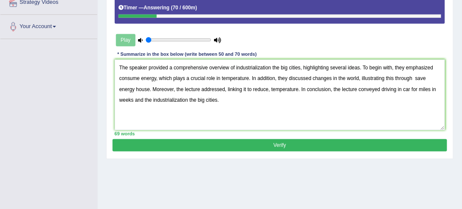
click at [266, 141] on button "Verify" at bounding box center [280, 145] width 334 height 12
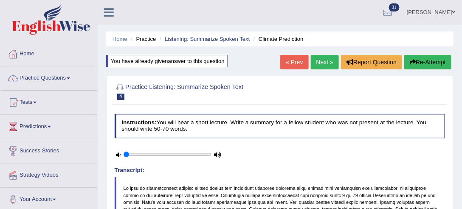
scroll to position [0, 0]
click at [327, 64] on link "Next »" at bounding box center [325, 62] width 28 height 14
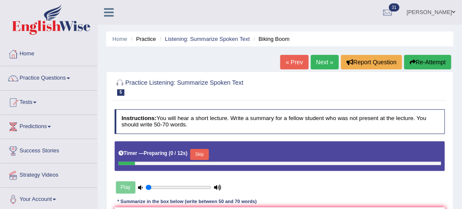
drag, startPoint x: 0, startPoint y: 0, endPoint x: 323, endPoint y: 33, distance: 325.0
click at [323, 33] on ul "Home Practice Listening: Summarize Spoken Text Biking Boom" at bounding box center [280, 38] width 348 height 15
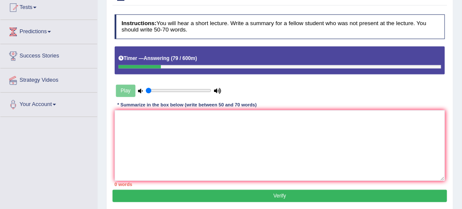
scroll to position [48, 0]
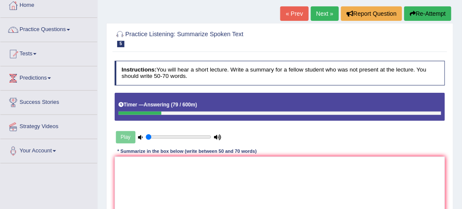
click at [431, 11] on button "Re-Attempt" at bounding box center [427, 13] width 47 height 14
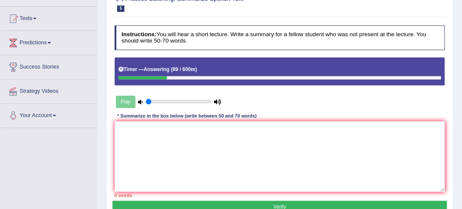
scroll to position [121, 0]
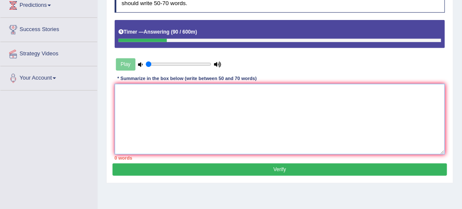
click at [148, 99] on textarea at bounding box center [280, 119] width 331 height 70
type textarea "t"
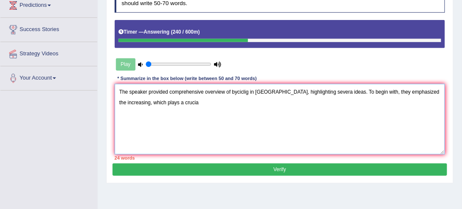
click at [207, 107] on textarea "The speaker provided comprehensive overview of byciclig in [GEOGRAPHIC_DATA], h…" at bounding box center [280, 119] width 331 height 70
click at [196, 101] on textarea "The speaker provided comprehensive overview of byciclig in United States, highl…" at bounding box center [280, 119] width 331 height 70
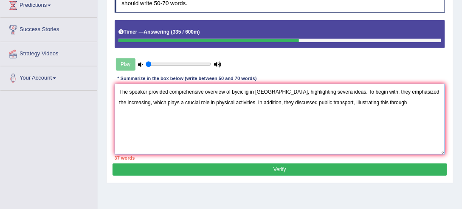
click at [259, 137] on textarea "The speaker provided comprehensive overview of byciclig in United States, highl…" at bounding box center [280, 119] width 331 height 70
click at [413, 106] on textarea "The speaker provided comprehensive overview of byciclig in United States, highl…" at bounding box center [280, 119] width 331 height 70
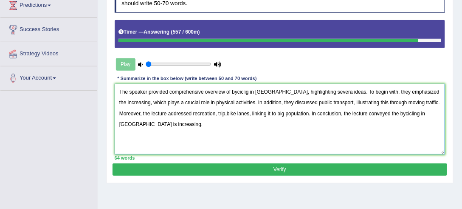
click at [330, 90] on textarea "The speaker provided comprehensive overview of byciclig in United States, highl…" at bounding box center [280, 119] width 331 height 70
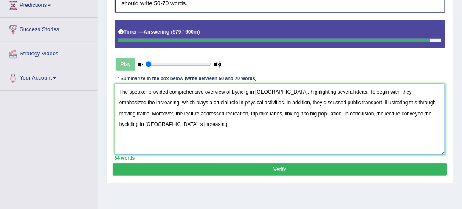
click at [349, 101] on textarea "The speaker provided comprehensive overview of byciclig in United States, highl…" at bounding box center [280, 119] width 331 height 70
click at [225, 114] on textarea "The speaker provided comprehensive overview of byciclig in [GEOGRAPHIC_DATA], h…" at bounding box center [280, 119] width 331 height 70
click at [227, 114] on textarea "The speaker provided comprehensive overview of byciclig in United States, highl…" at bounding box center [280, 119] width 331 height 70
click at [227, 112] on textarea "The speaker provided comprehensive overview of byciclig in [GEOGRAPHIC_DATA], h…" at bounding box center [280, 119] width 331 height 70
type textarea "The speaker provided comprehensive overview of byciclig in [GEOGRAPHIC_DATA], h…"
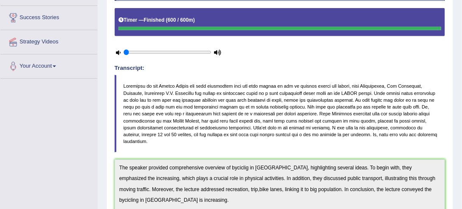
scroll to position [51, 0]
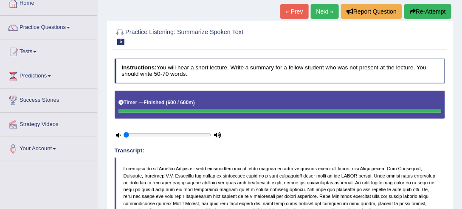
click at [421, 13] on button "Re-Attempt" at bounding box center [427, 11] width 47 height 14
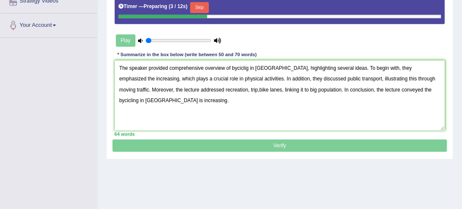
click at [258, 65] on textarea "The speaker provided comprehensive overview of byciclig in [GEOGRAPHIC_DATA], h…" at bounding box center [280, 95] width 331 height 70
click at [274, 65] on textarea "The speaker provided comprehensive overview of byciclig in [GEOGRAPHIC_DATA], h…" at bounding box center [280, 95] width 331 height 70
click at [273, 65] on textarea "The speaker provided comprehensive overview of byciclig in [GEOGRAPHIC_DATA], h…" at bounding box center [280, 95] width 331 height 70
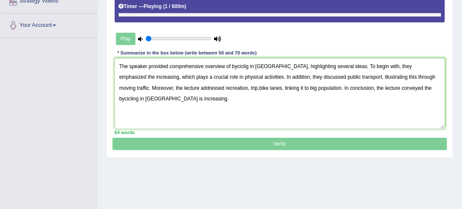
click at [226, 86] on textarea "The speaker provided comprehensive overview of byciclig in [GEOGRAPHIC_DATA], h…" at bounding box center [280, 93] width 331 height 70
click at [226, 87] on textarea "The speaker provided comprehensive overview of byciclig in [GEOGRAPHIC_DATA], h…" at bounding box center [280, 93] width 331 height 70
click at [249, 64] on textarea "The speaker provided comprehensive overview of byciclig in [GEOGRAPHIC_DATA], h…" at bounding box center [280, 93] width 331 height 70
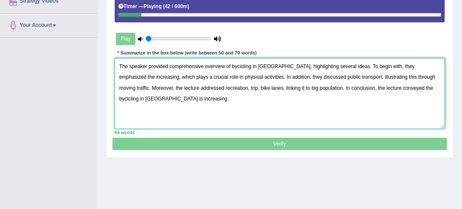
click at [236, 65] on textarea "The speaker provided comprehensive overview of bycicling in [GEOGRAPHIC_DATA], …" at bounding box center [280, 93] width 331 height 70
click at [240, 65] on textarea "The speaker provided comprehensive overview of bicicling in [GEOGRAPHIC_DATA], …" at bounding box center [280, 93] width 331 height 70
click at [407, 87] on textarea "The speaker provided comprehensive overview of bicycling in [GEOGRAPHIC_DATA], …" at bounding box center [280, 93] width 331 height 70
click at [409, 87] on textarea "The speaker provided comprehensive overview of bicycling in [GEOGRAPHIC_DATA], …" at bounding box center [280, 93] width 331 height 70
type textarea "The speaker provided comprehensive overview of bicycling in [GEOGRAPHIC_DATA], …"
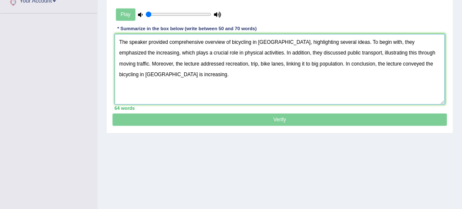
scroll to position [174, 0]
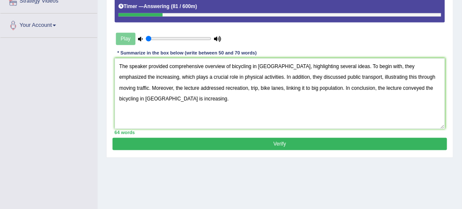
click at [264, 142] on button "Verify" at bounding box center [280, 144] width 334 height 12
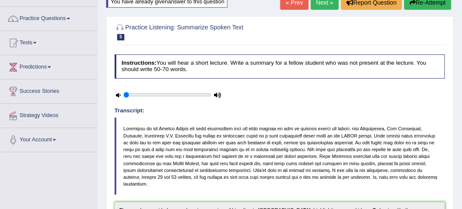
scroll to position [0, 0]
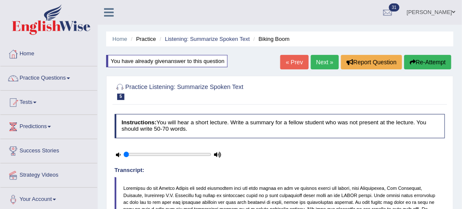
click at [427, 62] on button "Re-Attempt" at bounding box center [427, 62] width 47 height 14
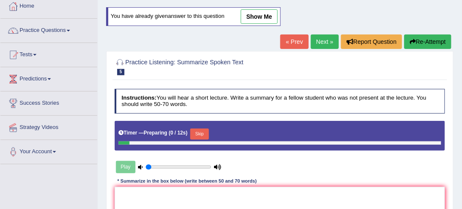
scroll to position [97, 0]
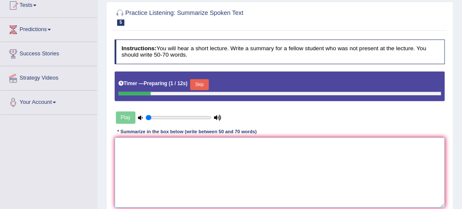
click at [188, 146] on textarea at bounding box center [280, 172] width 331 height 70
paste textarea "The speaker provided comprehensive overview of bicycling in united states, high…"
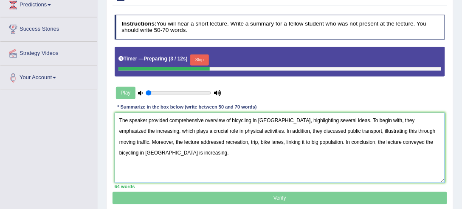
scroll to position [145, 0]
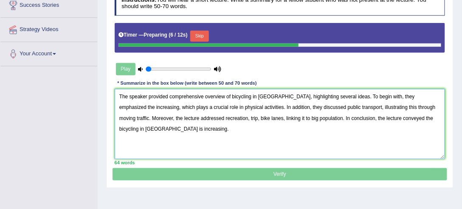
click at [122, 127] on textarea "The speaker provided comprehensive overview of bicycling in united states, high…" at bounding box center [280, 124] width 331 height 70
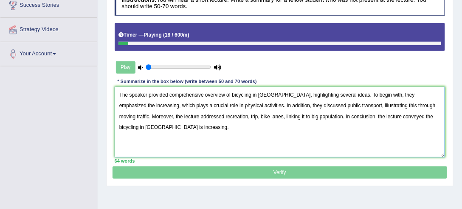
type textarea "The speaker provided comprehensive overview of bicycling in united states, high…"
click at [196, 129] on textarea "The speaker provided comprehensive overview of bicycling in united states, high…" at bounding box center [280, 122] width 331 height 70
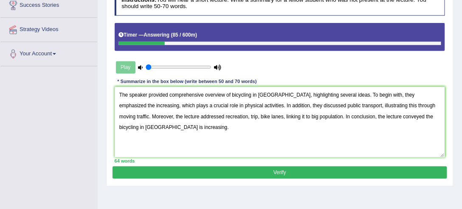
click at [279, 171] on button "Verify" at bounding box center [280, 172] width 334 height 12
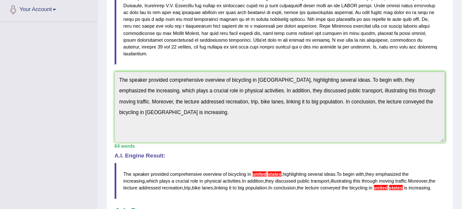
scroll to position [287, 0]
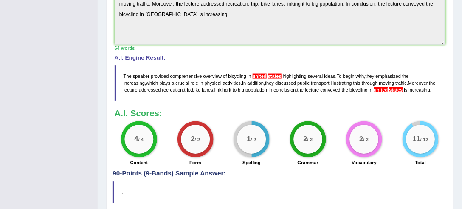
click at [261, 73] on span "united" at bounding box center [260, 75] width 14 height 5
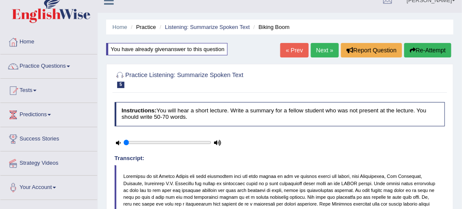
scroll to position [0, 0]
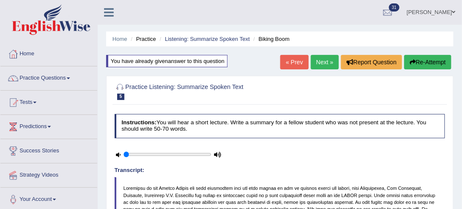
click at [420, 62] on button "Re-Attempt" at bounding box center [427, 62] width 47 height 14
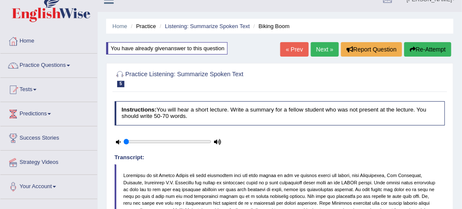
scroll to position [48, 0]
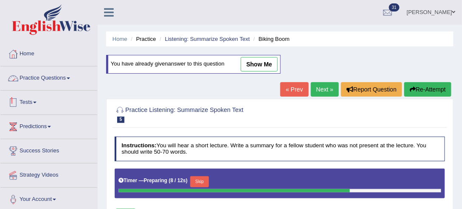
click at [60, 77] on link "Practice Questions" at bounding box center [48, 76] width 97 height 21
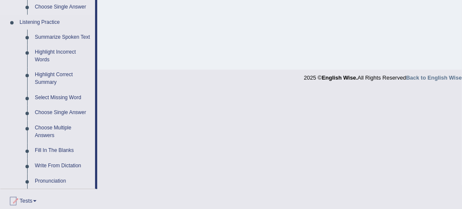
scroll to position [364, 0]
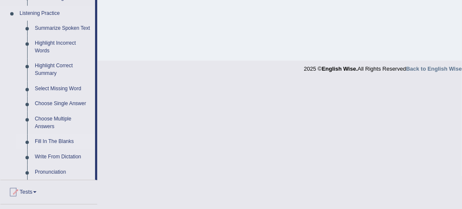
click at [63, 141] on link "Fill In The Blanks" at bounding box center [63, 141] width 64 height 15
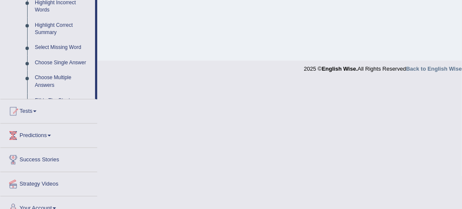
scroll to position [237, 0]
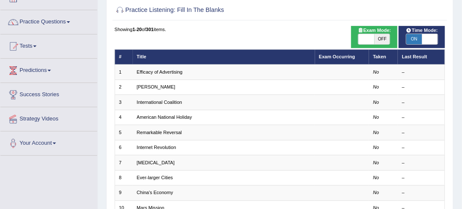
scroll to position [73, 0]
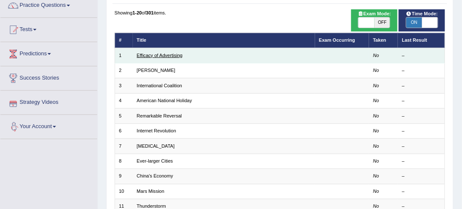
click at [155, 53] on link "Efficacy of Advertising" at bounding box center [160, 55] width 46 height 5
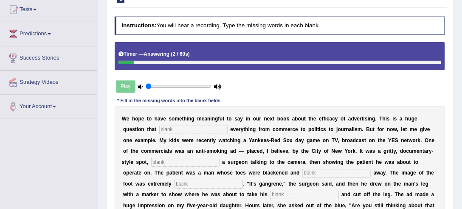
scroll to position [48, 0]
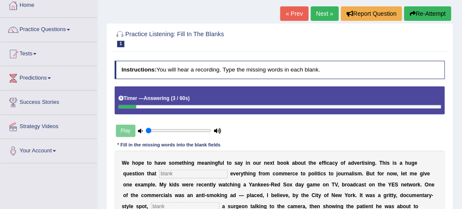
click at [427, 13] on button "Re-Attempt" at bounding box center [427, 13] width 47 height 14
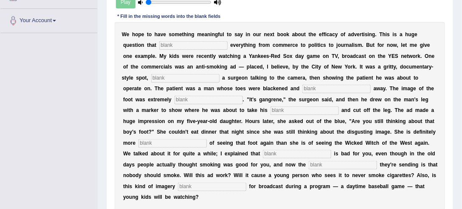
scroll to position [170, 0]
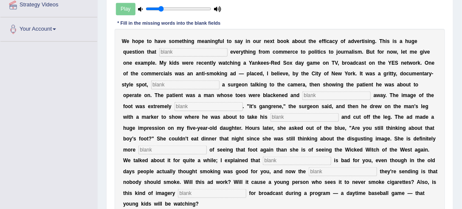
drag, startPoint x: 147, startPoint y: 8, endPoint x: 160, endPoint y: 9, distance: 13.2
type input "0.25"
click at [160, 9] on input "range" at bounding box center [178, 9] width 65 height 6
click at [170, 53] on input "text" at bounding box center [193, 52] width 68 height 8
type input "o"
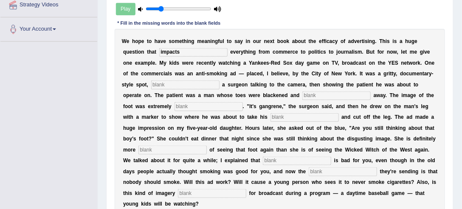
type input "impacts"
click at [191, 85] on input "text" at bounding box center [185, 84] width 68 height 8
type input "featuring"
click at [325, 96] on input "text" at bounding box center [336, 95] width 68 height 8
type input "runing"
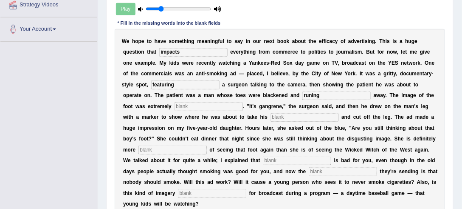
click at [192, 105] on input "text" at bounding box center [209, 106] width 68 height 8
type input "disgusting"
click at [283, 119] on input "text" at bounding box center [305, 117] width 68 height 8
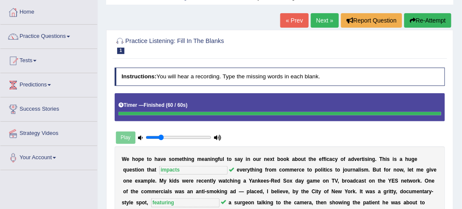
scroll to position [26, 0]
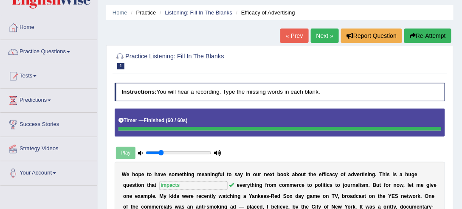
click at [423, 37] on button "Re-Attempt" at bounding box center [427, 35] width 47 height 14
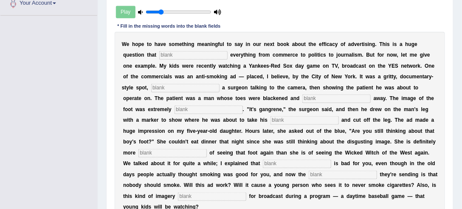
scroll to position [196, 0]
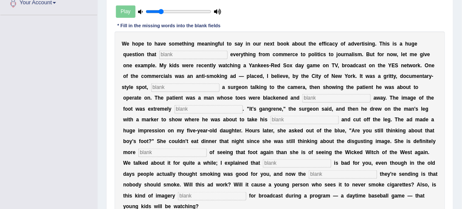
click at [183, 54] on input "text" at bounding box center [193, 55] width 68 height 8
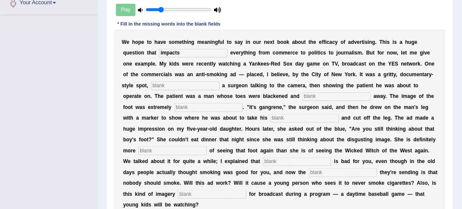
type input "impacts"
click at [173, 83] on input "text" at bounding box center [185, 85] width 68 height 8
type input "featuring"
click at [320, 96] on input "text" at bounding box center [336, 96] width 68 height 8
type input "u"
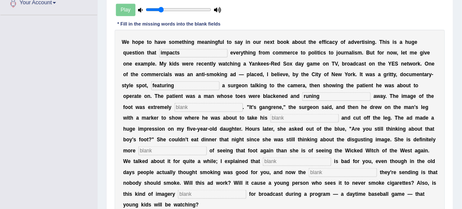
type input "runing"
click at [189, 105] on input "text" at bounding box center [209, 107] width 68 height 8
type input "disgusting"
click at [283, 118] on input "text" at bounding box center [305, 118] width 68 height 8
type input "hacso"
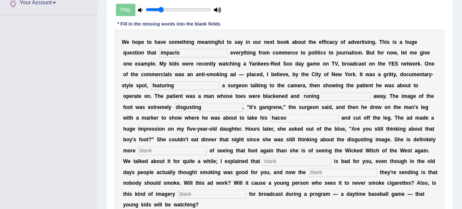
click at [181, 147] on input "text" at bounding box center [172, 150] width 68 height 8
type input "scare"
click at [269, 160] on input "text" at bounding box center [297, 161] width 68 height 8
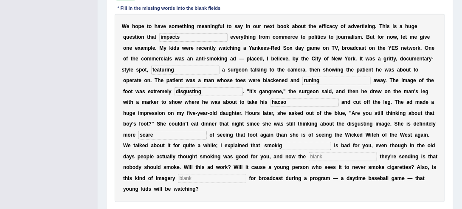
scroll to position [221, 0]
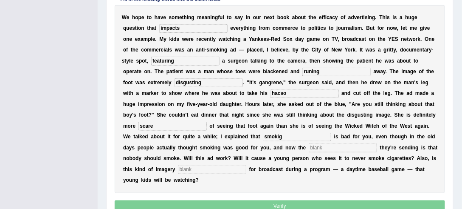
click at [282, 137] on input "smokig" at bounding box center [297, 137] width 68 height 8
type input "smoking"
click at [322, 146] on input "text" at bounding box center [343, 147] width 68 height 8
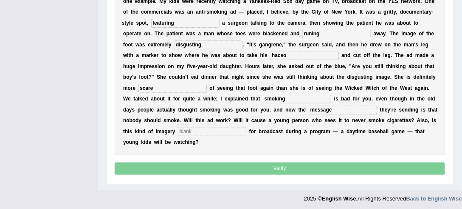
scroll to position [259, 0]
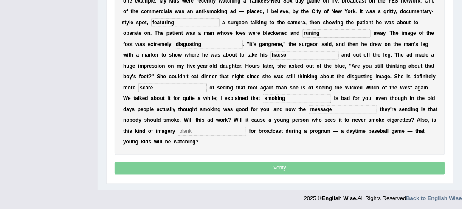
type input "message"
click at [210, 131] on input "text" at bounding box center [212, 131] width 68 height 8
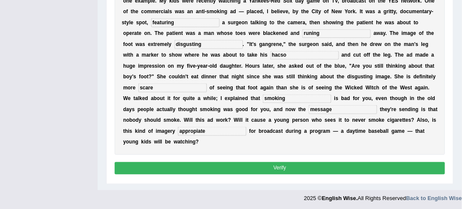
type input "appropiate"
click at [235, 162] on button "Verify" at bounding box center [280, 168] width 331 height 12
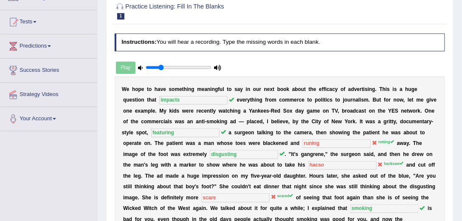
scroll to position [31, 0]
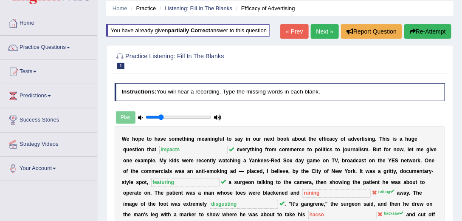
click at [318, 29] on link "Next »" at bounding box center [325, 31] width 28 height 14
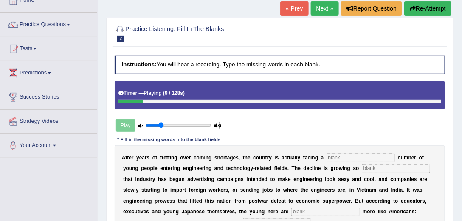
scroll to position [48, 0]
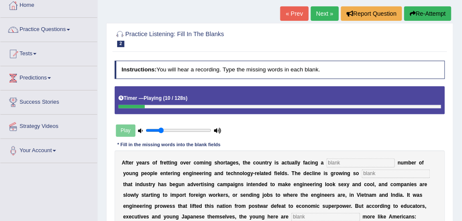
click at [430, 8] on button "Re-Attempt" at bounding box center [427, 13] width 47 height 14
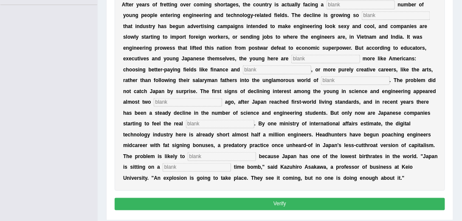
scroll to position [182, 0]
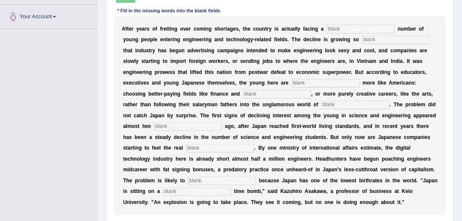
click at [345, 28] on input "text" at bounding box center [361, 29] width 68 height 8
click at [375, 37] on input "text" at bounding box center [396, 40] width 68 height 8
type input "drastic"
click at [320, 82] on input "text" at bounding box center [325, 83] width 68 height 8
type input "behaviewer"
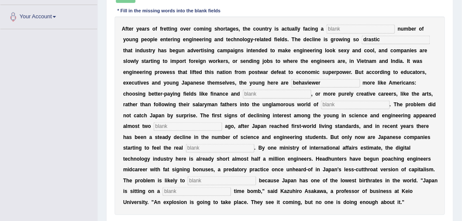
click at [282, 93] on input "text" at bounding box center [277, 94] width 68 height 8
type input "medicine"
click at [340, 106] on input "text" at bounding box center [355, 105] width 68 height 8
type input "man"
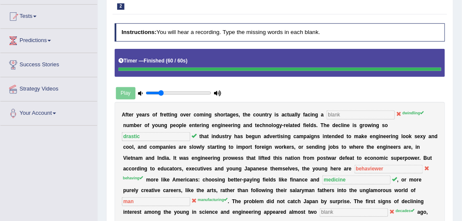
scroll to position [49, 0]
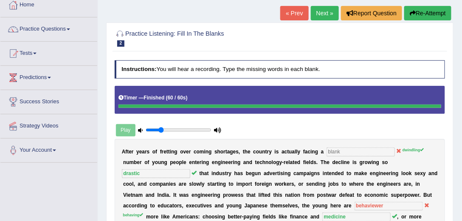
click at [430, 15] on button "Re-Attempt" at bounding box center [427, 13] width 47 height 14
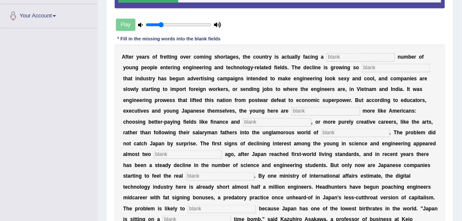
scroll to position [195, 0]
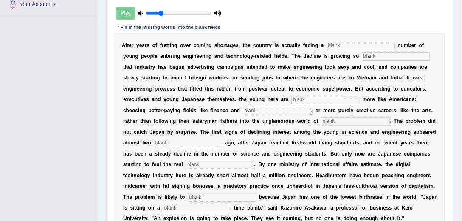
click at [344, 46] on input "text" at bounding box center [361, 46] width 68 height 8
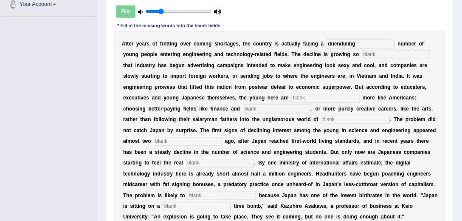
type input "duenduling"
click at [369, 51] on input "text" at bounding box center [396, 55] width 68 height 8
type input "drastic"
click at [333, 95] on input "text" at bounding box center [325, 98] width 68 height 8
click at [330, 99] on input "text" at bounding box center [325, 98] width 68 height 8
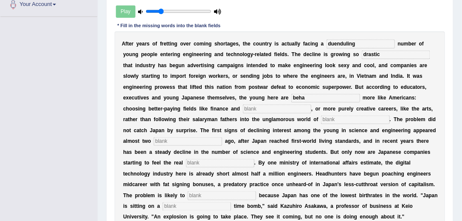
click at [331, 95] on input "beha" at bounding box center [325, 98] width 68 height 8
type input "behavier"
click at [263, 105] on input "text" at bounding box center [277, 109] width 68 height 8
type input "medicine"
click at [347, 117] on input "text" at bounding box center [355, 120] width 68 height 8
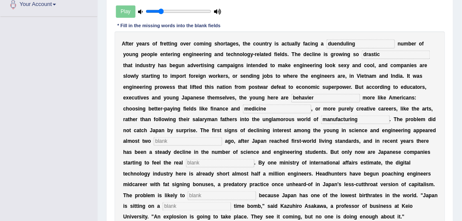
type input "manufacturing"
click at [222, 138] on input "text" at bounding box center [188, 141] width 68 height 8
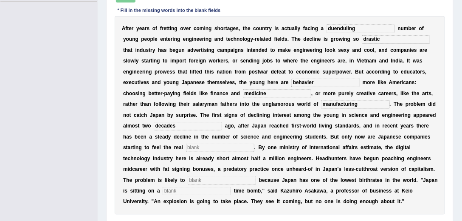
scroll to position [219, 0]
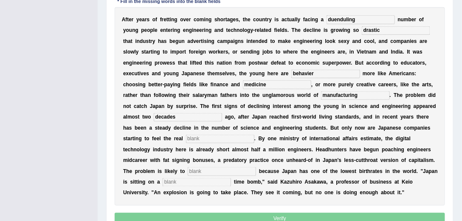
type input "decades"
click at [224, 138] on input "text" at bounding box center [220, 139] width 68 height 8
type input "pinch"
click at [226, 170] on input "text" at bounding box center [222, 171] width 68 height 8
type input "worsen"
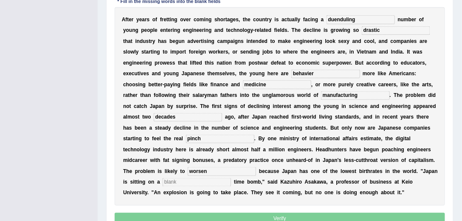
click at [216, 182] on input "text" at bounding box center [197, 182] width 68 height 8
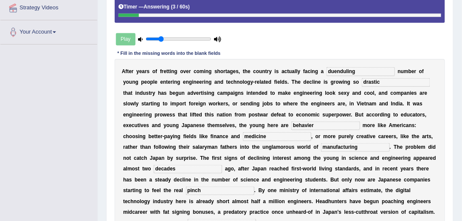
scroll to position [195, 0]
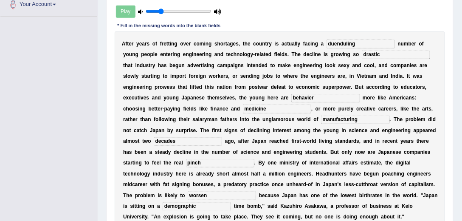
type input "demographic"
click at [335, 42] on input "duenduling" at bounding box center [361, 44] width 68 height 8
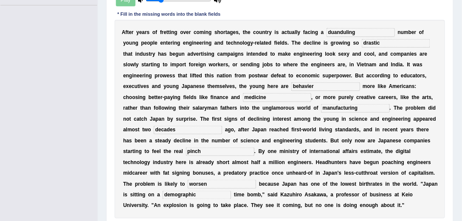
scroll to position [209, 0]
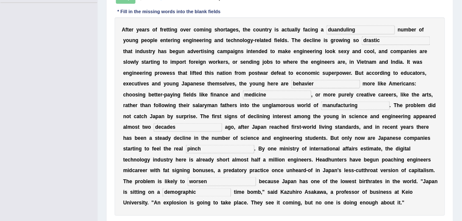
type input "duanduling"
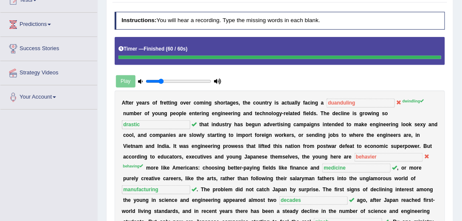
scroll to position [5, 0]
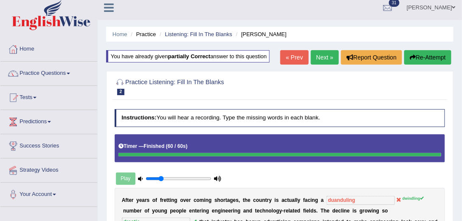
click at [325, 60] on link "Next »" at bounding box center [325, 57] width 28 height 14
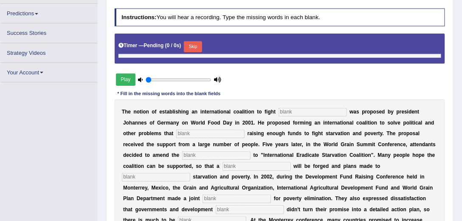
type input "0.25"
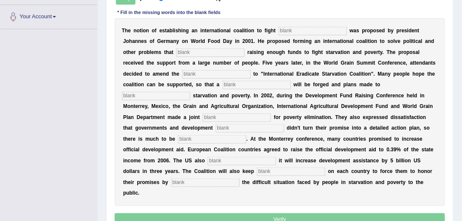
scroll to position [155, 0]
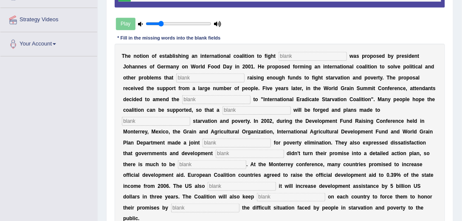
click at [308, 55] on input "text" at bounding box center [313, 56] width 68 height 8
type input "starvision"
click at [215, 78] on input "text" at bounding box center [210, 77] width 68 height 8
type input "obstruct"
click at [208, 101] on input "text" at bounding box center [216, 99] width 68 height 8
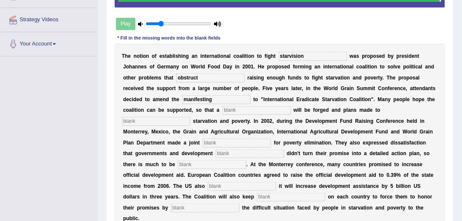
type input "manifesting"
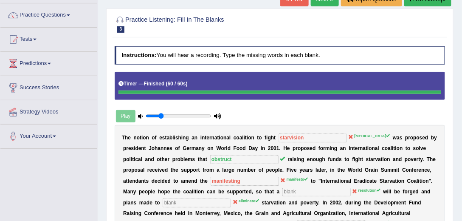
scroll to position [34, 0]
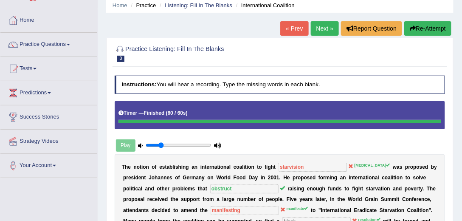
click at [429, 31] on button "Re-Attempt" at bounding box center [427, 28] width 47 height 14
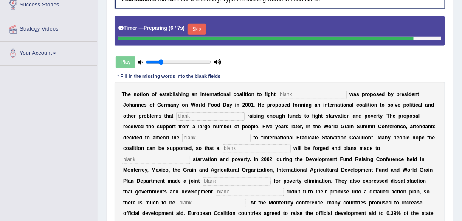
scroll to position [155, 0]
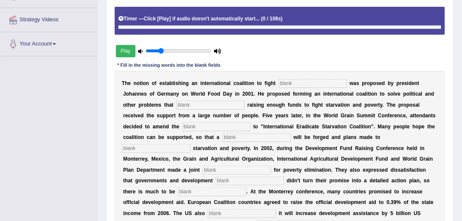
click at [293, 81] on input "text" at bounding box center [313, 83] width 68 height 8
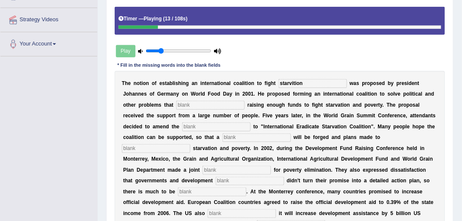
type input "starvition"
click at [236, 106] on input "text" at bounding box center [210, 105] width 68 height 8
type input "obstructct"
click at [188, 125] on input "text" at bounding box center [216, 126] width 68 height 8
click at [193, 124] on input "text" at bounding box center [216, 126] width 68 height 8
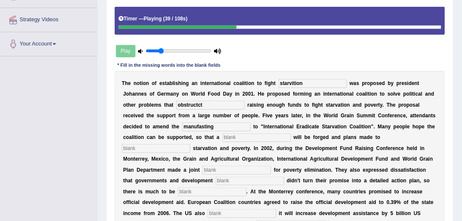
type input "manufasting"
click at [231, 136] on input "text" at bounding box center [257, 137] width 68 height 8
type input "resolutions"
click at [173, 144] on input "text" at bounding box center [156, 148] width 68 height 8
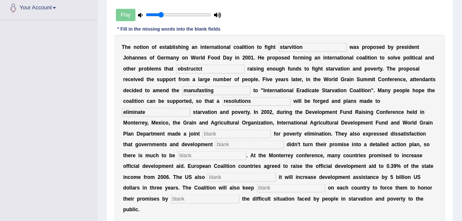
scroll to position [203, 0]
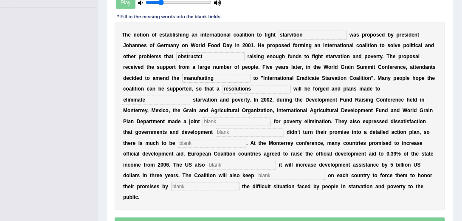
type input "eliminate"
click at [221, 119] on input "text" at bounding box center [237, 121] width 68 height 8
click at [220, 120] on input "text" at bounding box center [237, 121] width 68 height 8
type input "appeal"
click at [223, 130] on input "text" at bounding box center [250, 132] width 68 height 8
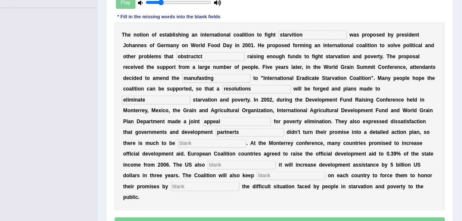
type input "partnerts"
click at [211, 141] on input "text" at bounding box center [212, 143] width 68 height 8
type input "desiders"
click at [216, 163] on input "text" at bounding box center [242, 165] width 68 height 8
click at [220, 162] on input "text" at bounding box center [242, 165] width 68 height 8
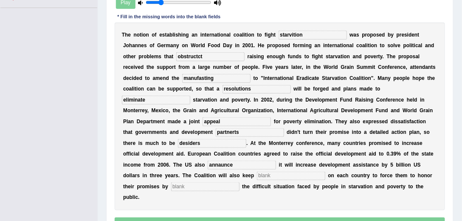
type input "annaunce"
click at [271, 172] on input "text" at bounding box center [291, 176] width 68 height 8
type input "pressure"
click at [212, 185] on input "text" at bounding box center [205, 186] width 68 height 8
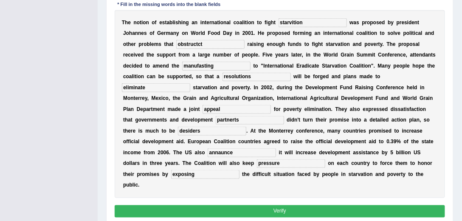
scroll to position [228, 0]
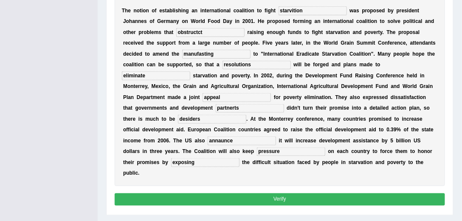
type input "exposing"
click at [251, 197] on button "Verify" at bounding box center [280, 199] width 331 height 12
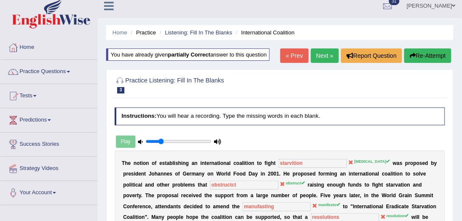
scroll to position [31, 0]
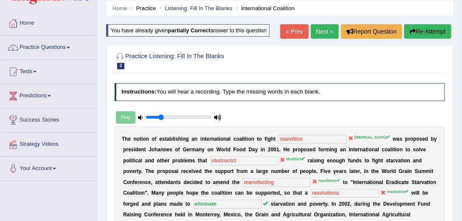
click at [324, 35] on link "Next »" at bounding box center [325, 31] width 28 height 14
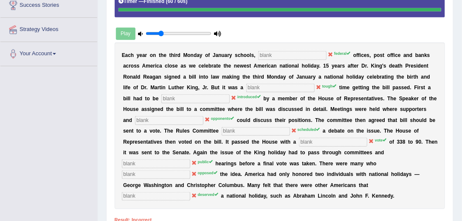
scroll to position [170, 0]
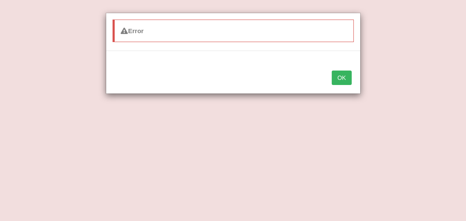
click at [345, 77] on button "OK" at bounding box center [342, 78] width 20 height 14
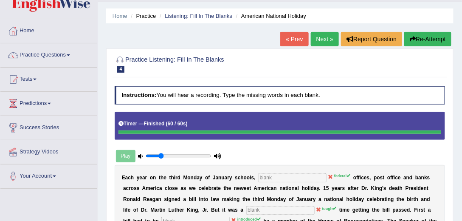
scroll to position [55, 0]
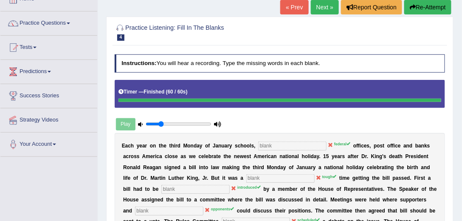
click at [326, 4] on link "Next »" at bounding box center [325, 7] width 28 height 14
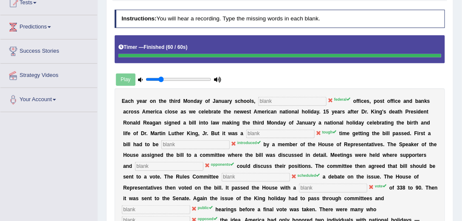
scroll to position [31, 0]
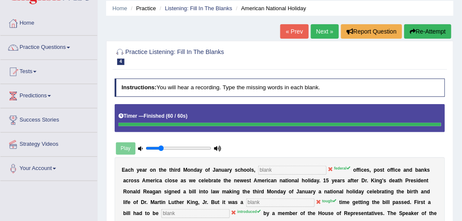
click at [327, 30] on link "Next »" at bounding box center [325, 31] width 28 height 14
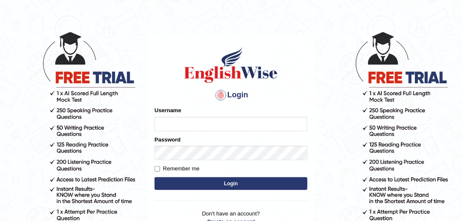
scroll to position [24, 0]
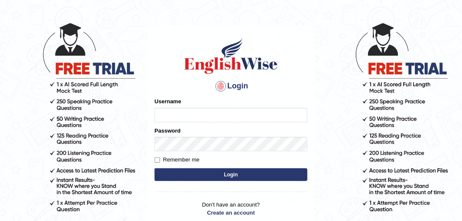
type input "julianamoncada"
click at [224, 175] on button "Login" at bounding box center [231, 174] width 153 height 13
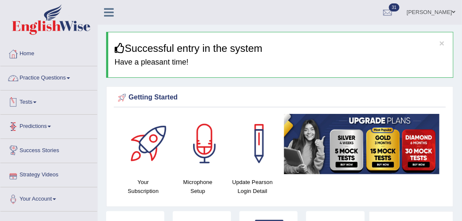
click at [70, 78] on span at bounding box center [68, 78] width 3 height 2
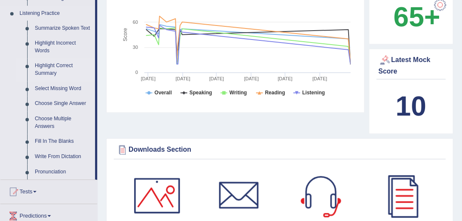
scroll to position [364, 0]
click at [63, 155] on link "Write From Dictation" at bounding box center [63, 157] width 64 height 15
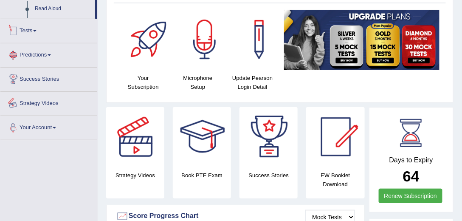
scroll to position [254, 0]
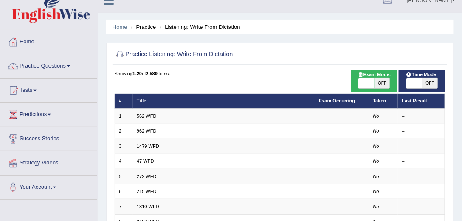
scroll to position [24, 0]
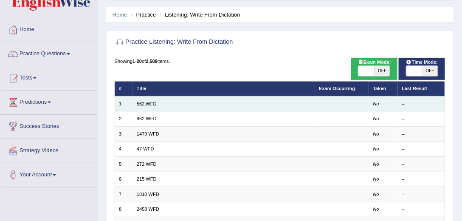
click at [155, 103] on link "562 WFD" at bounding box center [147, 103] width 20 height 5
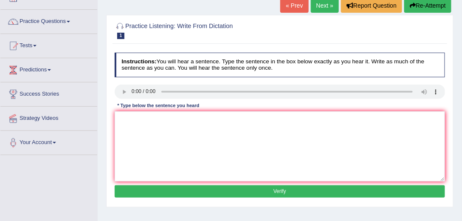
scroll to position [48, 0]
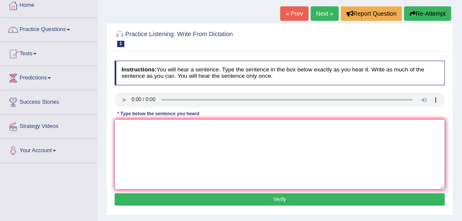
click at [155, 131] on textarea at bounding box center [280, 154] width 331 height 70
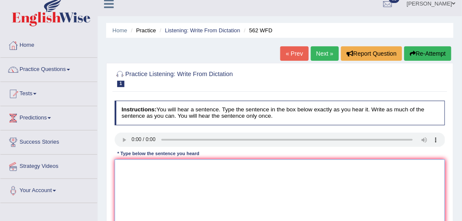
scroll to position [0, 0]
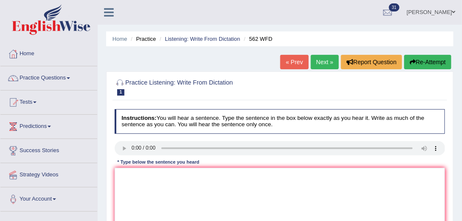
click at [319, 63] on link "Next »" at bounding box center [325, 62] width 28 height 14
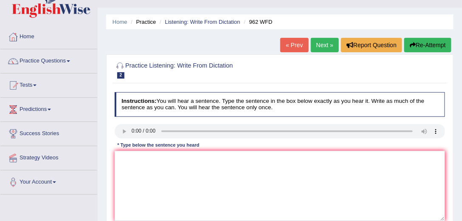
scroll to position [48, 0]
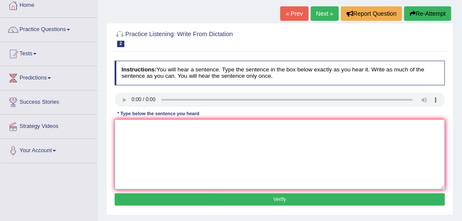
click at [345, 170] on textarea at bounding box center [280, 154] width 331 height 70
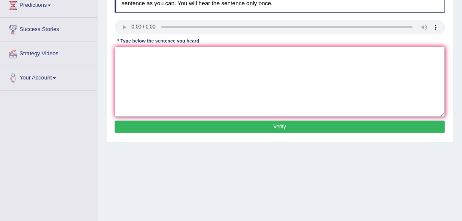
click at [141, 59] on textarea at bounding box center [280, 82] width 331 height 70
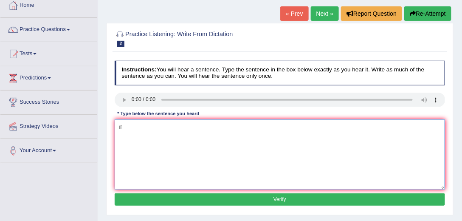
type textarea "i"
type textarea "If you have any question about the exam please rise your hand"
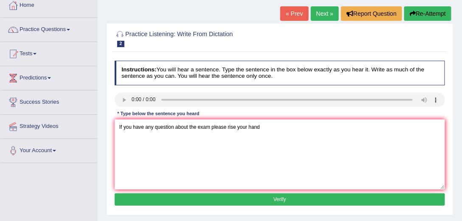
click at [260, 198] on button "Verify" at bounding box center [280, 199] width 331 height 12
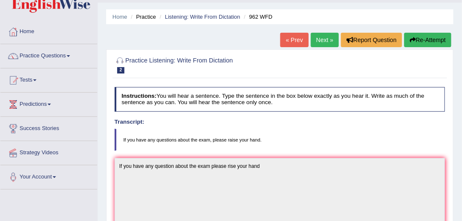
scroll to position [0, 0]
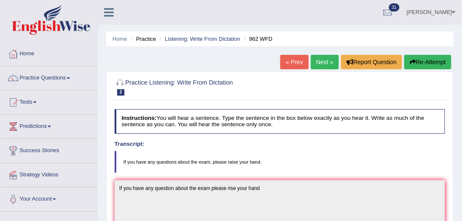
click at [417, 61] on button "Re-Attempt" at bounding box center [427, 62] width 47 height 14
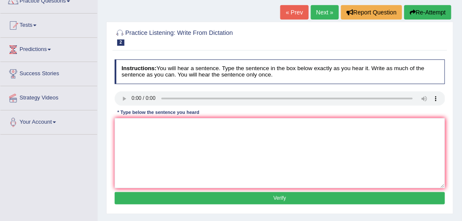
scroll to position [73, 0]
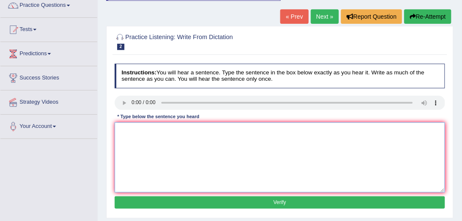
click at [354, 188] on textarea at bounding box center [280, 157] width 331 height 70
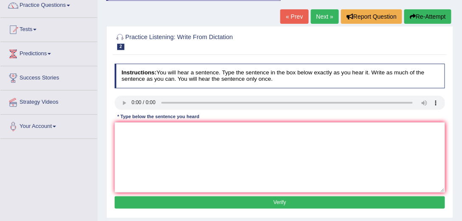
click at [324, 17] on link "Next »" at bounding box center [325, 16] width 28 height 14
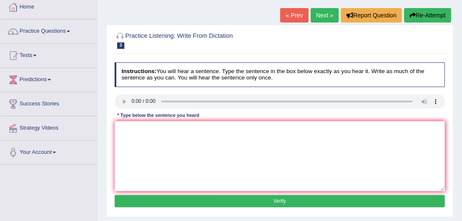
scroll to position [48, 0]
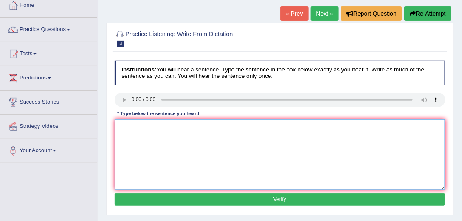
click at [182, 135] on textarea at bounding box center [280, 154] width 331 height 70
click at [182, 135] on textarea "s" at bounding box center [280, 154] width 331 height 70
click at [121, 128] on textarea "student representatives will be in class forms" at bounding box center [280, 154] width 331 height 70
click at [136, 126] on textarea "Student representatives will be in class forms" at bounding box center [280, 154] width 331 height 70
click at [245, 128] on textarea "Student students representative representatives will be in class forms" at bounding box center [280, 154] width 331 height 70
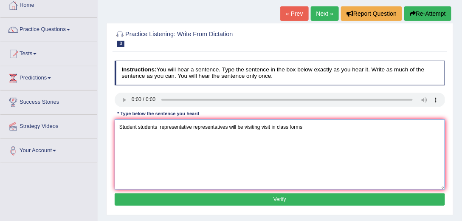
click at [274, 125] on textarea "Student students representative representatives will be visiting visit in class…" at bounding box center [280, 154] width 331 height 70
click at [318, 127] on textarea "Student students representative representatives will be visiting visit in the c…" at bounding box center [280, 154] width 331 height 70
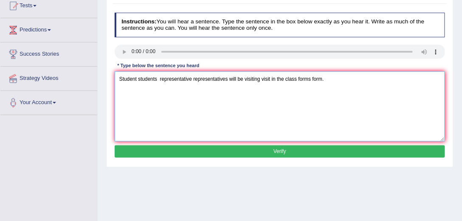
scroll to position [97, 0]
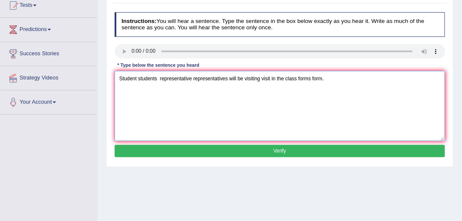
type textarea "Student students representative representatives will be visiting visit in the c…"
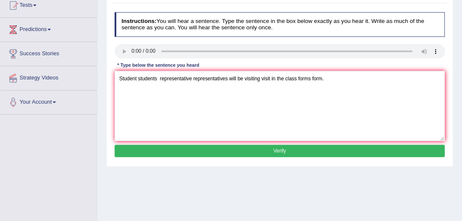
click at [303, 150] on button "Verify" at bounding box center [280, 151] width 331 height 12
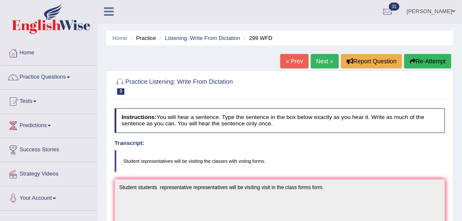
scroll to position [0, 0]
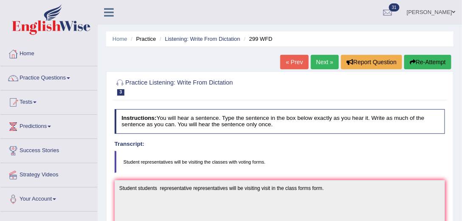
click at [327, 63] on link "Next »" at bounding box center [325, 62] width 28 height 14
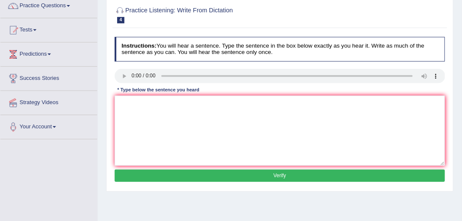
scroll to position [73, 0]
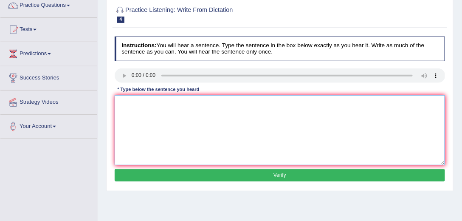
click at [177, 131] on textarea at bounding box center [280, 130] width 331 height 70
drag, startPoint x: 170, startPoint y: 102, endPoint x: 204, endPoint y: 104, distance: 34.5
click at [204, 104] on textarea "credicard learnig skills independant" at bounding box center [280, 130] width 331 height 70
click at [140, 102] on textarea "credicard learnig skills independant" at bounding box center [280, 130] width 331 height 70
paste textarea "independant"
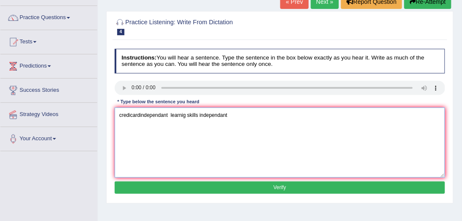
scroll to position [48, 0]
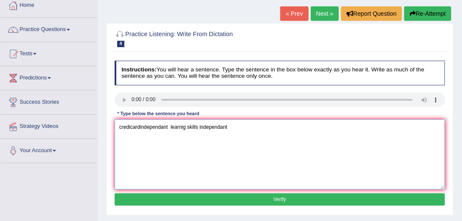
click at [139, 127] on textarea "credicardindependant learnig skills independant" at bounding box center [280, 154] width 331 height 70
click at [118, 126] on textarea "credicard independant learnig skills independant" at bounding box center [280, 154] width 331 height 70
click at [127, 127] on textarea "All courses credicard independant learnig skills independant" at bounding box center [280, 154] width 331 height 70
click at [153, 127] on textarea "All our courses credicard independant learnig skills independant" at bounding box center [280, 154] width 331 height 70
click at [182, 129] on textarea "All our courses course have to improve credicard independant learnig skills ind…" at bounding box center [280, 154] width 331 height 70
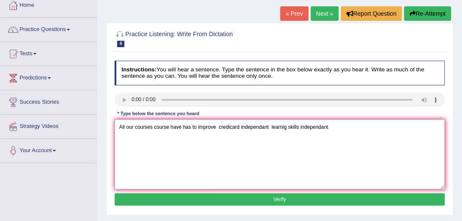
click at [231, 127] on textarea "All our courses course have has to improve credicard independant learnig skills…" at bounding box center [280, 154] width 331 height 70
click at [220, 126] on textarea "All our courses course have has to improve credit card independant learnig skil…" at bounding box center [280, 154] width 331 height 70
click at [286, 127] on textarea "All our courses course have has to improve credit card independant learnig skil…" at bounding box center [280, 154] width 331 height 70
click at [243, 128] on textarea "All our courses course have has to improve credit card independant learning ski…" at bounding box center [280, 154] width 331 height 70
click at [289, 125] on textarea "All our courses course have has to improve credit card critical independant lea…" at bounding box center [280, 154] width 331 height 70
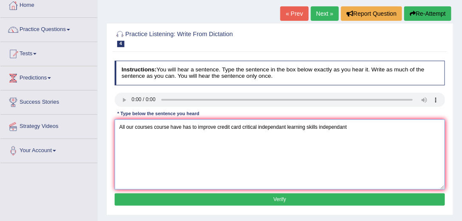
click at [350, 127] on textarea "All our courses course have has to improve credit card critical independant lea…" at bounding box center [280, 154] width 331 height 70
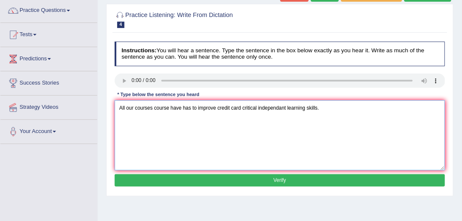
scroll to position [121, 0]
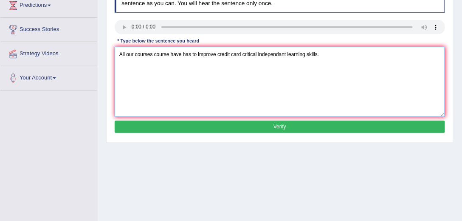
type textarea "All our courses course have has to improve credit card critical independant lea…"
click at [276, 126] on button "Verify" at bounding box center [280, 127] width 331 height 12
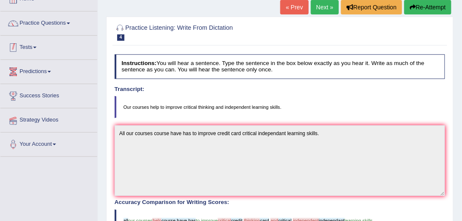
scroll to position [40, 0]
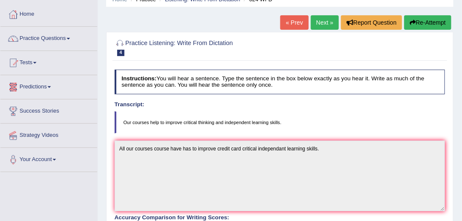
click at [60, 34] on link "Practice Questions" at bounding box center [48, 37] width 97 height 21
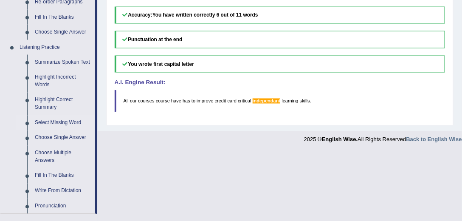
scroll to position [331, 0]
click at [48, 77] on link "Highlight Incorrect Words" at bounding box center [63, 81] width 64 height 23
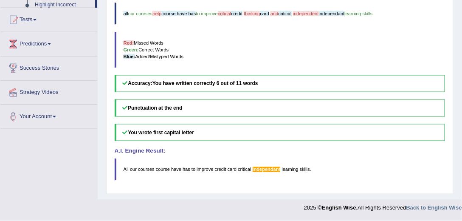
scroll to position [230, 0]
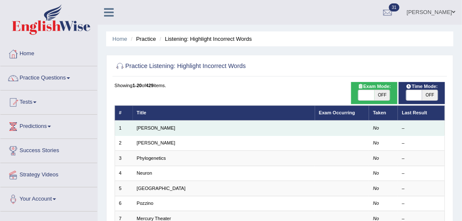
click at [143, 131] on td "Harold" at bounding box center [224, 128] width 182 height 15
click at [145, 126] on link "Harold" at bounding box center [156, 127] width 39 height 5
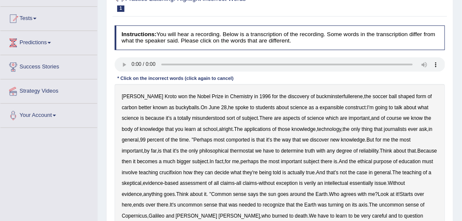
scroll to position [97, 0]
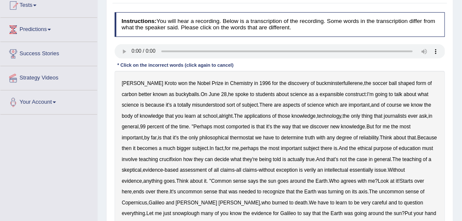
click at [320, 93] on b "expansible" at bounding box center [332, 94] width 24 height 6
click at [211, 108] on div "Harold Kroto won the Nobel Prize in Chemistry in 1996 for the discovery of buck…" at bounding box center [280, 159] width 331 height 177
click at [429, 115] on b "in" at bounding box center [431, 116] width 4 height 6
click at [230, 136] on b "thermostat" at bounding box center [242, 138] width 24 height 6
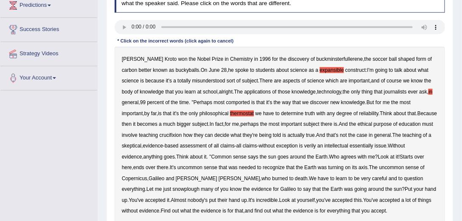
click at [171, 134] on b "crucifixion" at bounding box center [170, 135] width 23 height 6
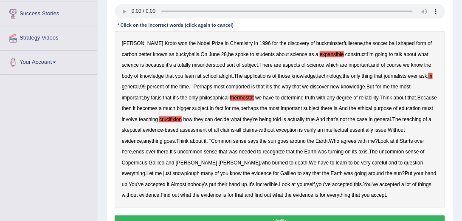
scroll to position [145, 0]
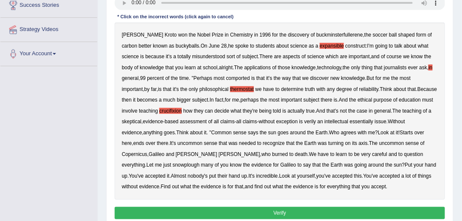
click at [310, 121] on b "verily" at bounding box center [311, 122] width 12 height 6
click at [365, 122] on b "essentially" at bounding box center [362, 122] width 24 height 6
click at [200, 162] on b "snowplough" at bounding box center [186, 165] width 27 height 6
click at [177, 212] on button "Verify" at bounding box center [280, 213] width 331 height 12
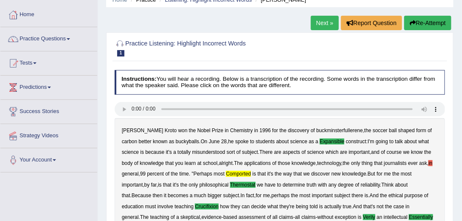
scroll to position [35, 0]
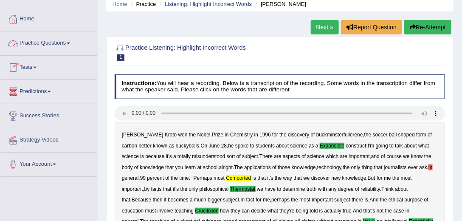
click at [45, 45] on link "Practice Questions" at bounding box center [48, 41] width 97 height 21
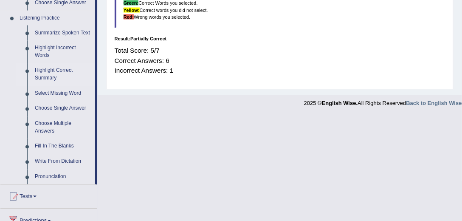
scroll to position [350, 0]
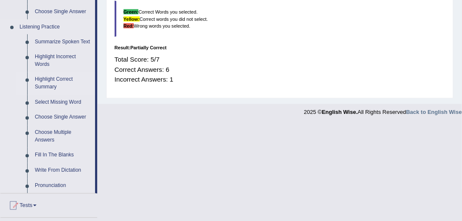
click at [44, 79] on link "Highlight Correct Summary" at bounding box center [63, 83] width 64 height 23
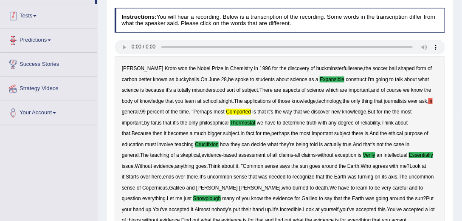
scroll to position [187, 0]
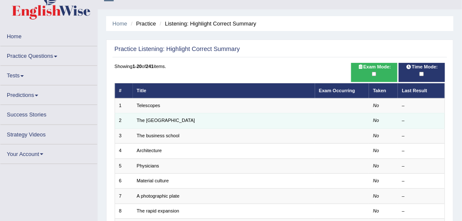
scroll to position [24, 0]
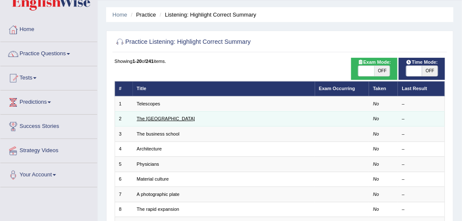
click at [143, 118] on link "The United States" at bounding box center [166, 118] width 58 height 5
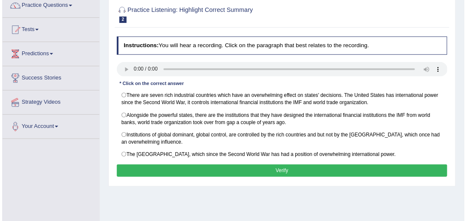
scroll to position [79, 0]
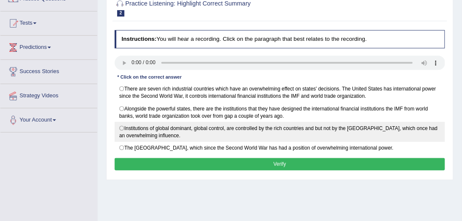
click at [122, 126] on label "Institutions of global dominant, global control, are controlled by the rich cou…" at bounding box center [280, 132] width 331 height 20
radio input "true"
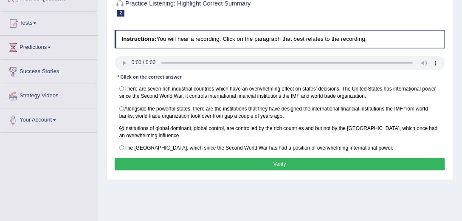
click at [182, 158] on button "Verify" at bounding box center [280, 164] width 331 height 12
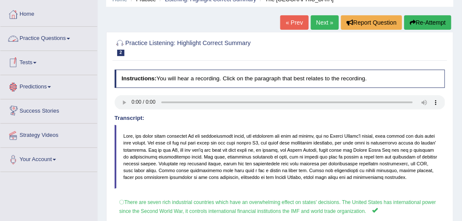
scroll to position [31, 0]
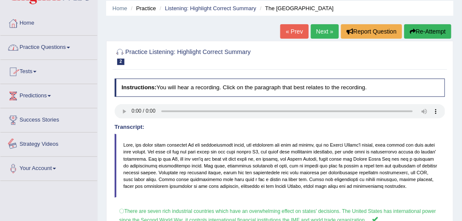
click at [57, 51] on link "Practice Questions" at bounding box center [48, 46] width 97 height 21
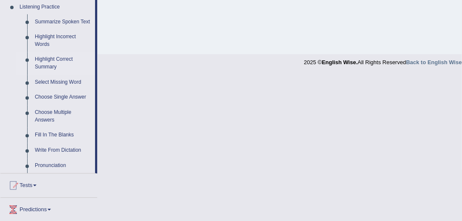
scroll to position [370, 0]
click at [53, 80] on link "Select Missing Word" at bounding box center [63, 83] width 64 height 15
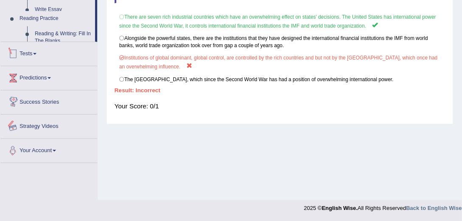
scroll to position [225, 0]
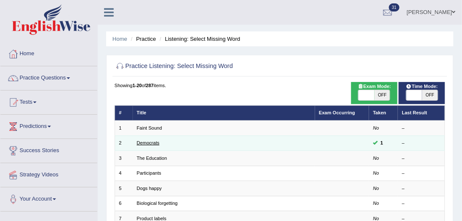
click at [153, 144] on link "Democrats" at bounding box center [148, 142] width 23 height 5
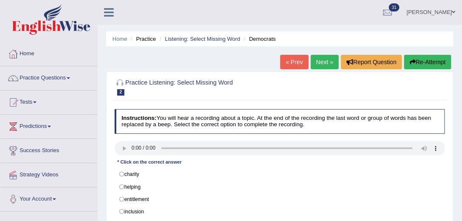
scroll to position [97, 0]
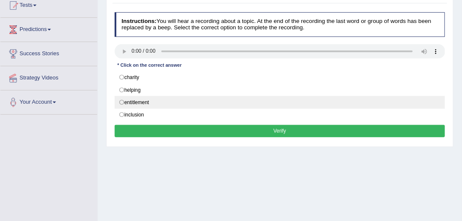
click at [144, 99] on label "entitlement" at bounding box center [280, 102] width 331 height 13
radio input "true"
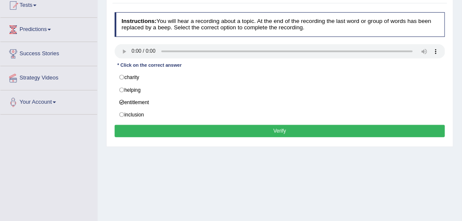
click at [150, 125] on button "Verify" at bounding box center [280, 131] width 331 height 12
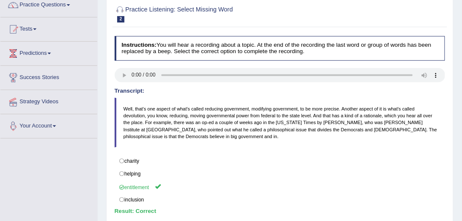
scroll to position [73, 0]
click at [45, 7] on link "Practice Questions" at bounding box center [48, 4] width 97 height 21
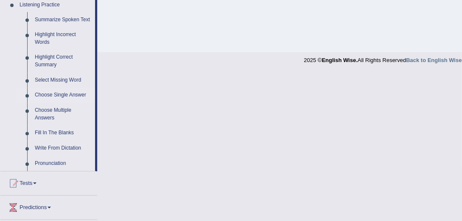
scroll to position [364, 0]
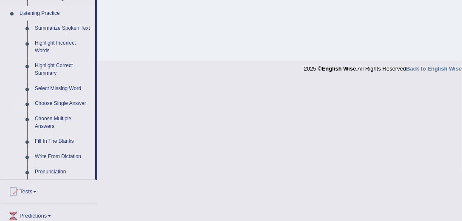
click at [63, 105] on link "Choose Single Answer" at bounding box center [63, 103] width 64 height 15
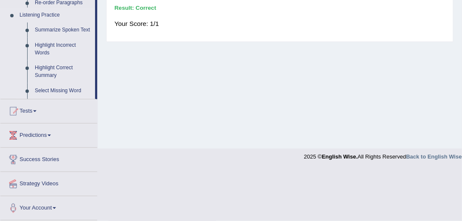
scroll to position [225, 0]
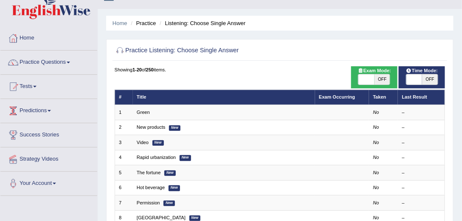
scroll to position [24, 0]
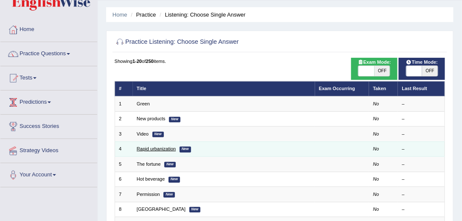
click at [170, 146] on link "Rapid urbanization" at bounding box center [156, 148] width 39 height 5
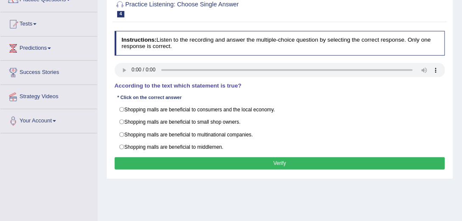
scroll to position [97, 0]
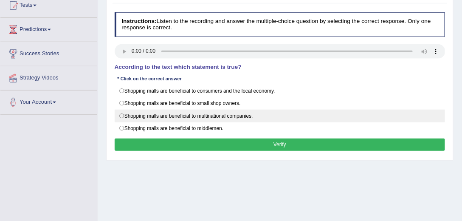
click at [124, 115] on label "Shopping malls are beneficial to multinational companies." at bounding box center [280, 116] width 331 height 13
radio input "true"
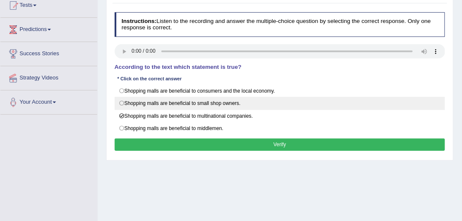
click at [126, 138] on button "Verify" at bounding box center [280, 144] width 331 height 12
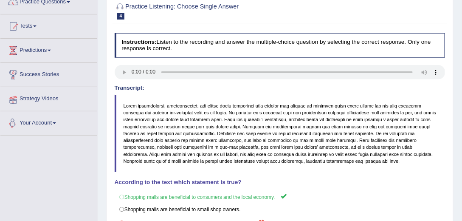
scroll to position [73, 0]
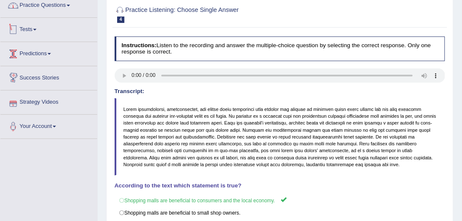
click at [54, 3] on link "Practice Questions" at bounding box center [48, 4] width 97 height 21
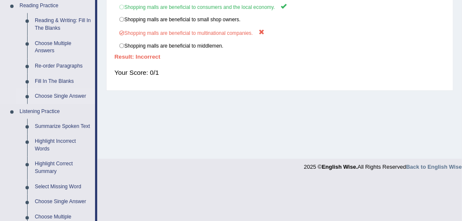
scroll to position [364, 0]
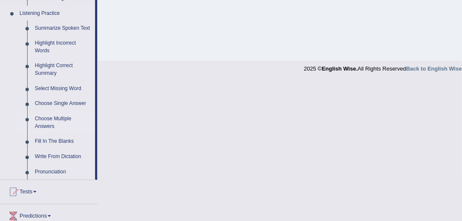
click at [55, 119] on link "Choose Multiple Answers" at bounding box center [63, 123] width 64 height 23
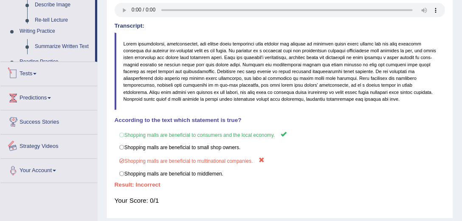
scroll to position [225, 0]
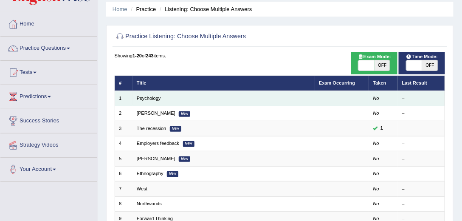
scroll to position [97, 0]
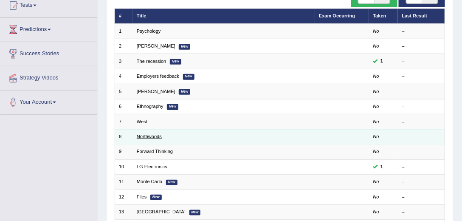
click at [158, 136] on link "Northwoods" at bounding box center [149, 136] width 25 height 5
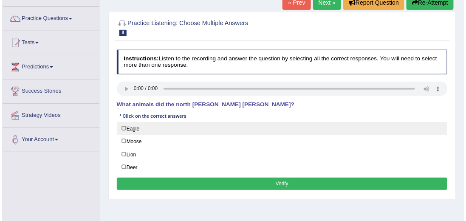
scroll to position [73, 0]
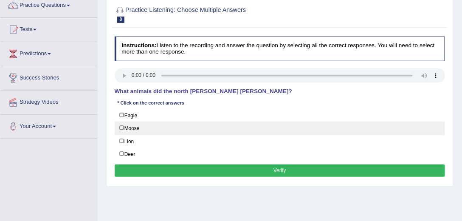
click at [147, 133] on label "Moose" at bounding box center [280, 128] width 331 height 13
checkbox input "true"
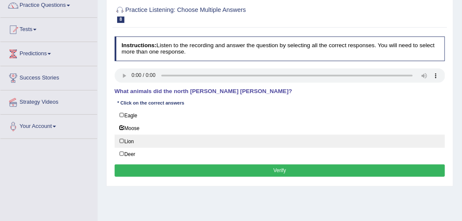
click at [144, 140] on label "Lion" at bounding box center [280, 141] width 331 height 13
checkbox input "true"
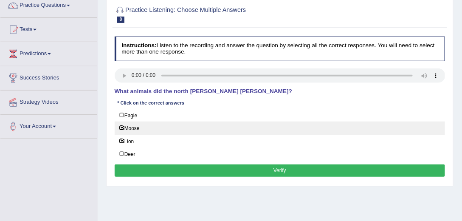
click at [141, 128] on label "Moose" at bounding box center [280, 128] width 331 height 13
checkbox input "false"
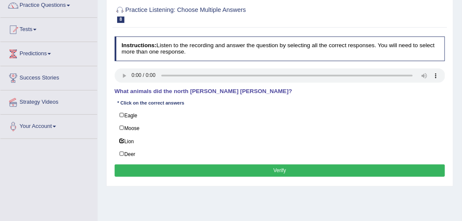
click at [146, 167] on button "Verify" at bounding box center [280, 170] width 331 height 12
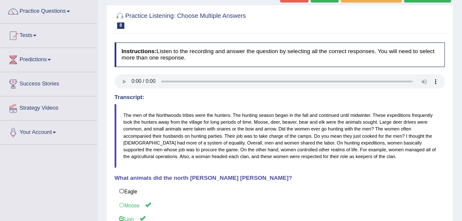
scroll to position [0, 0]
